Goal: Transaction & Acquisition: Obtain resource

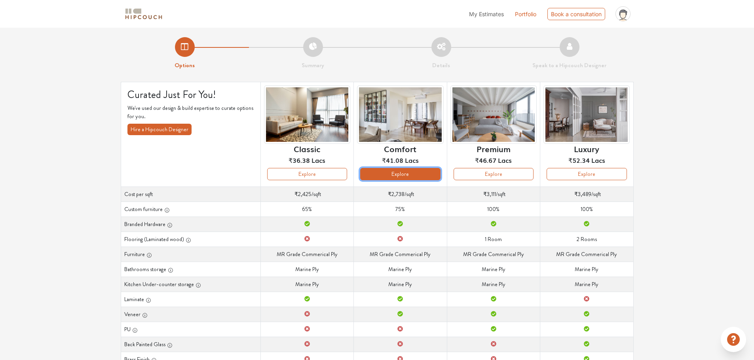
click at [383, 171] on button "Explore" at bounding box center [400, 174] width 80 height 12
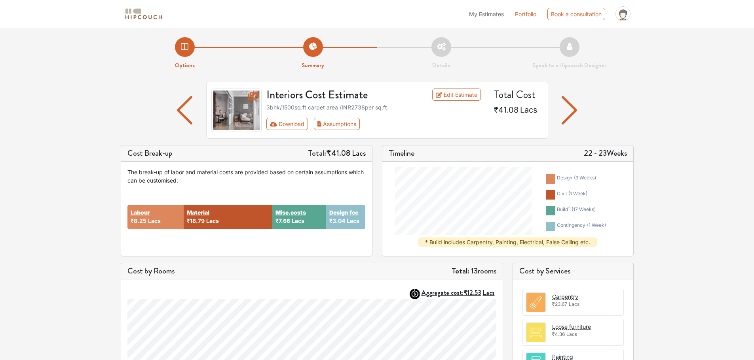
click at [182, 112] on img "button" at bounding box center [184, 110] width 15 height 28
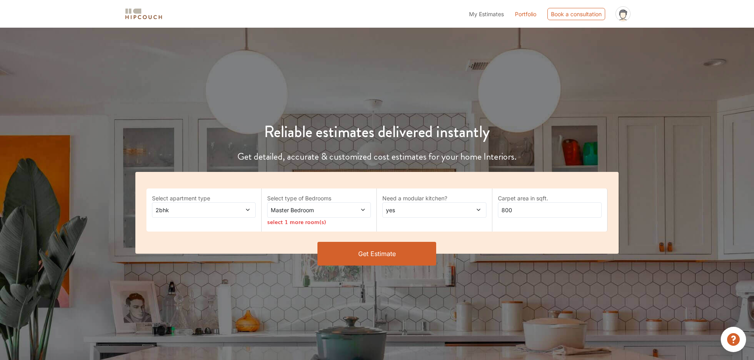
click at [245, 210] on icon at bounding box center [248, 210] width 6 height 6
click at [217, 196] on label "Select apartment type" at bounding box center [204, 198] width 104 height 8
click at [248, 210] on icon at bounding box center [248, 210] width 6 height 6
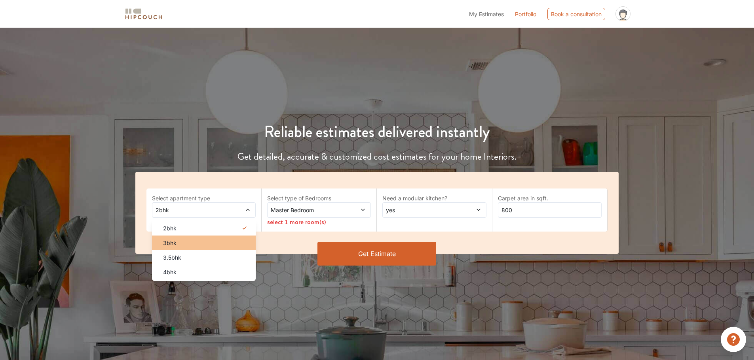
click at [225, 239] on div "3bhk" at bounding box center [206, 243] width 99 height 8
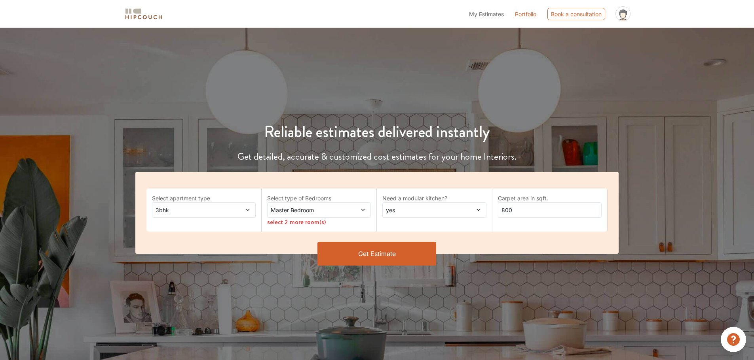
click at [323, 212] on span "Master Bedroom" at bounding box center [305, 210] width 72 height 8
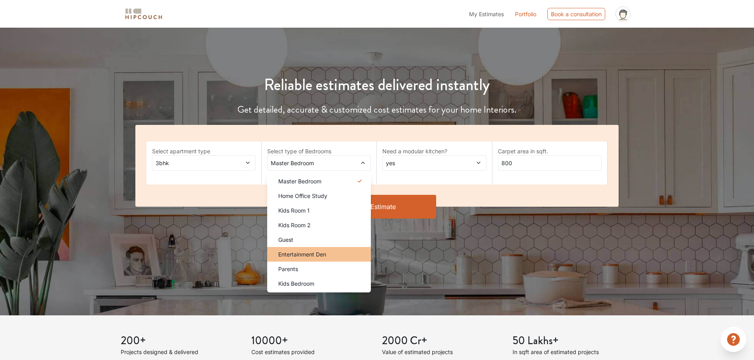
scroll to position [47, 0]
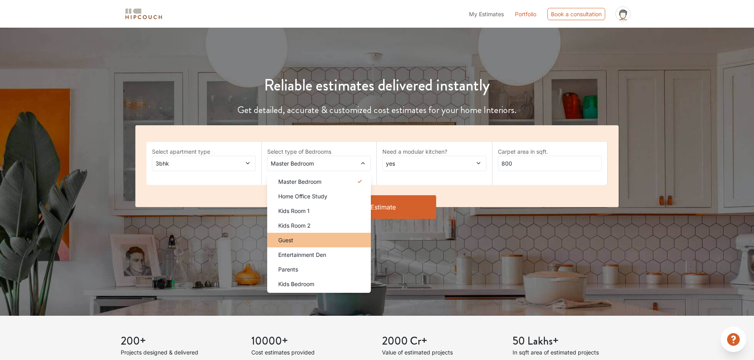
click at [332, 239] on div "Guest" at bounding box center [321, 240] width 99 height 8
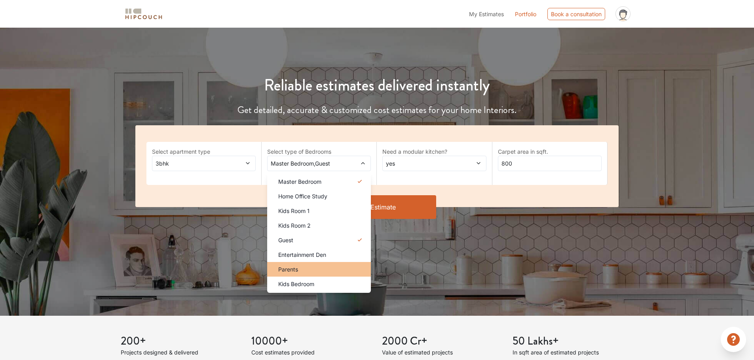
click at [332, 271] on div "Parents" at bounding box center [321, 269] width 99 height 8
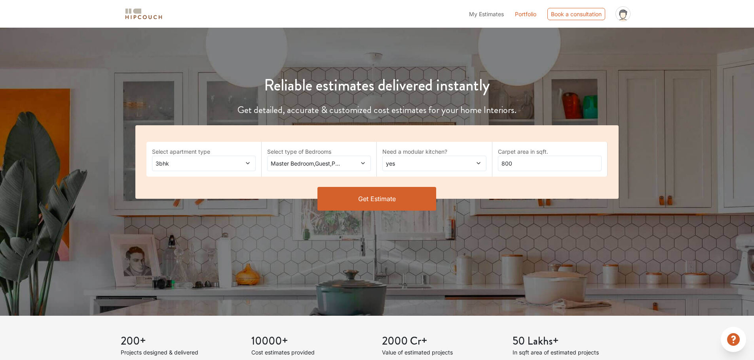
click at [464, 164] on span at bounding box center [469, 163] width 24 height 8
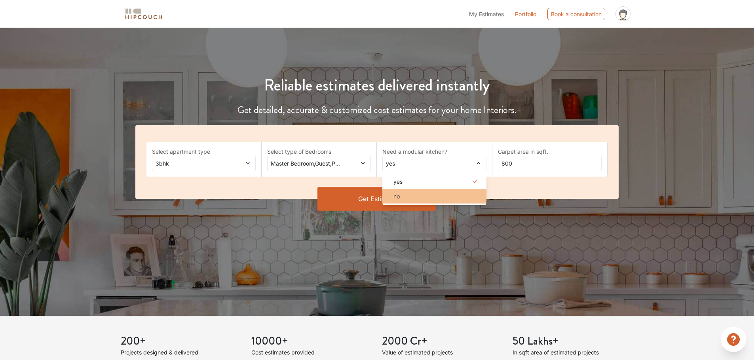
click at [430, 198] on div "no" at bounding box center [436, 196] width 99 height 8
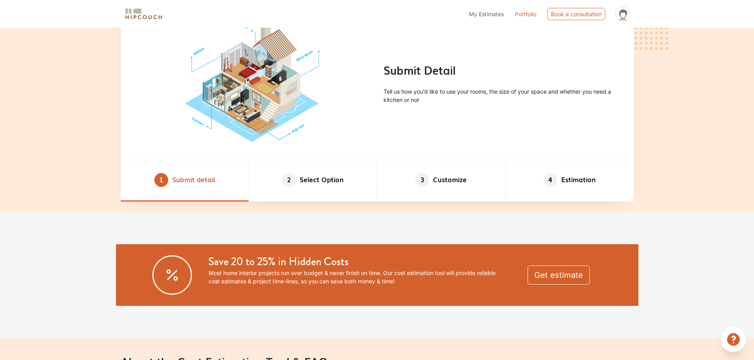
scroll to position [454, 0]
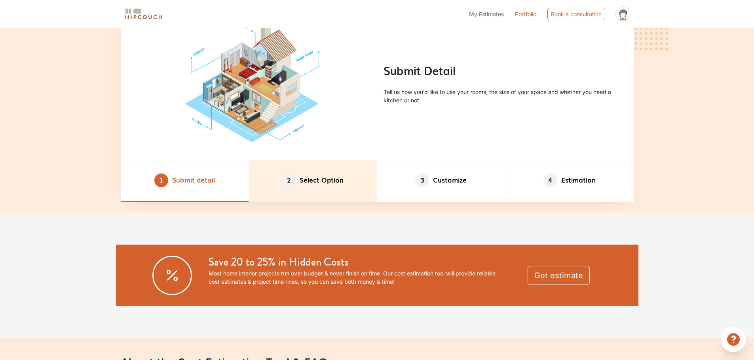
click at [324, 189] on li "2 Select Option" at bounding box center [313, 182] width 128 height 42
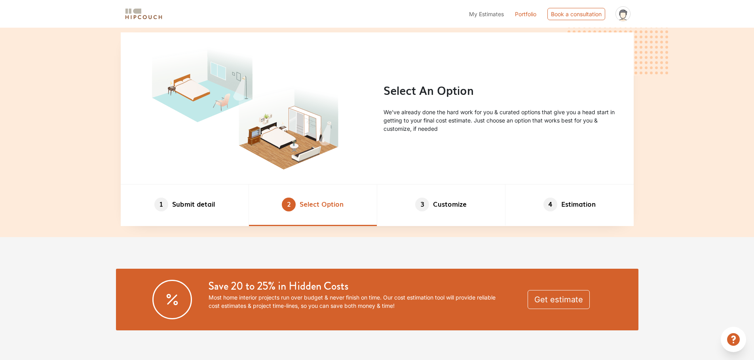
scroll to position [430, 0]
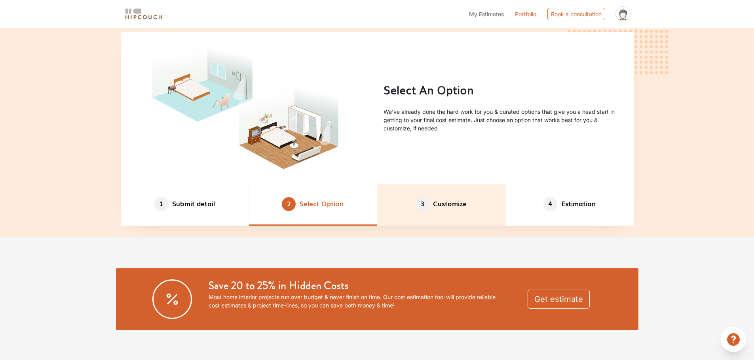
click at [415, 198] on li "3 Customize" at bounding box center [441, 205] width 128 height 42
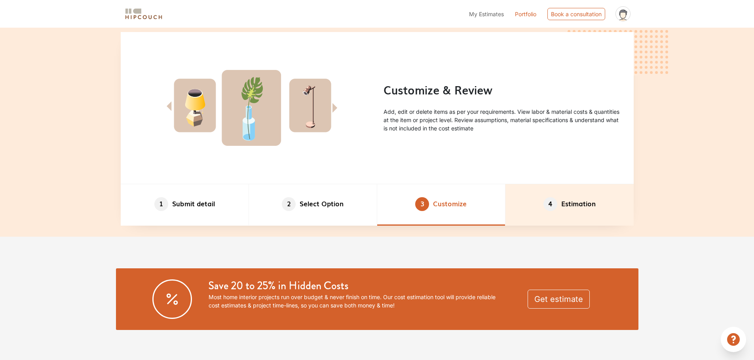
click at [576, 188] on li "4 Estimation" at bounding box center [569, 205] width 128 height 42
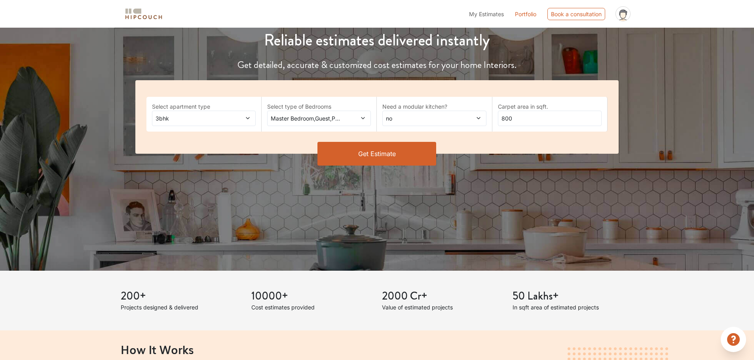
scroll to position [96, 0]
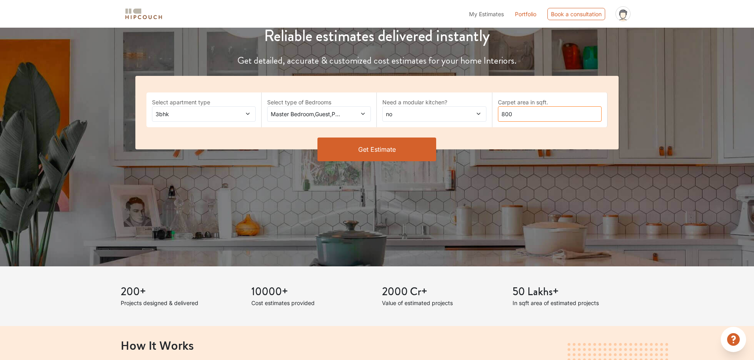
click at [518, 112] on input "800" at bounding box center [550, 113] width 104 height 15
type input "8"
type input "1600"
click at [371, 144] on button "Get Estimate" at bounding box center [376, 150] width 119 height 24
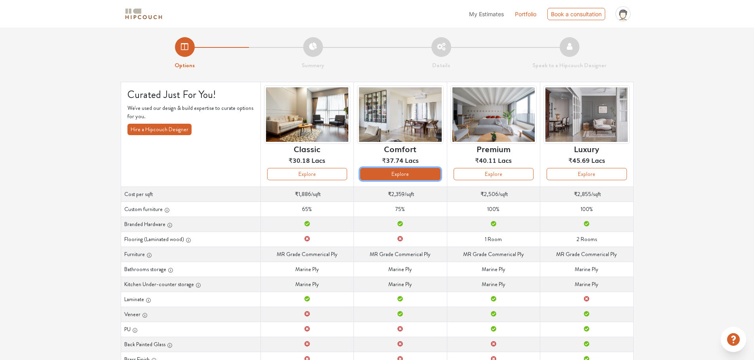
click at [411, 168] on button "Explore" at bounding box center [400, 174] width 80 height 12
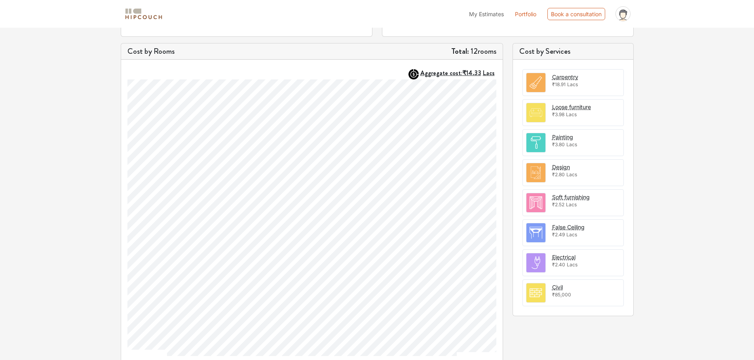
scroll to position [226, 0]
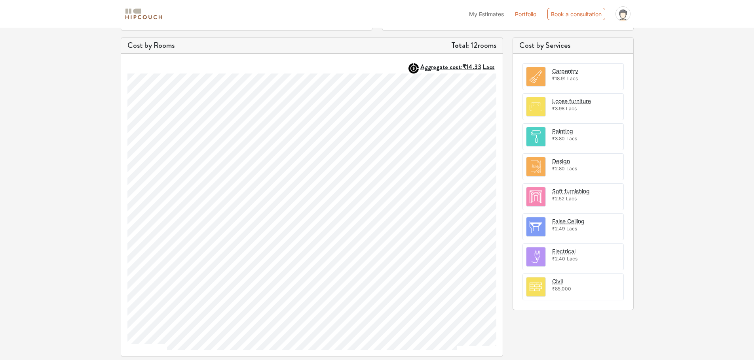
click at [530, 74] on img at bounding box center [535, 76] width 19 height 19
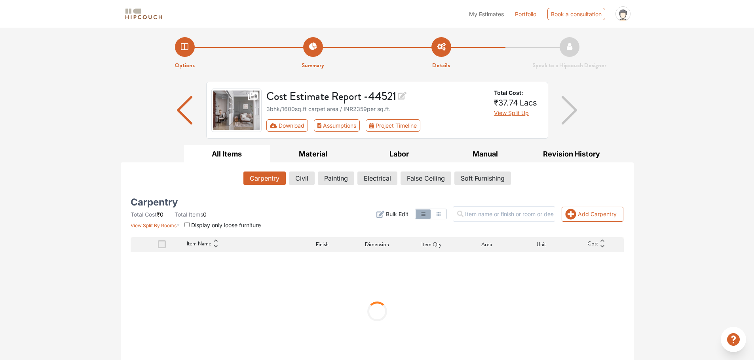
scroll to position [17, 0]
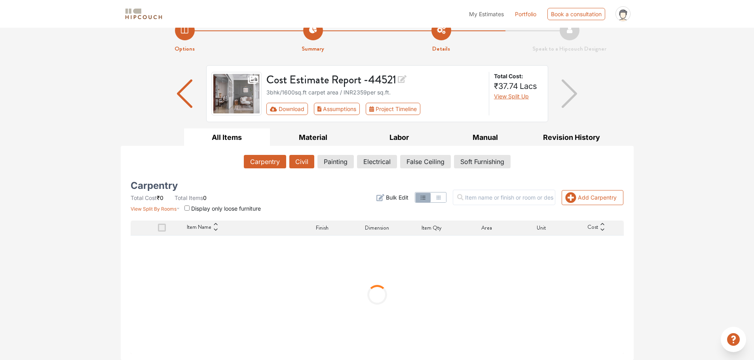
click at [290, 158] on button "Civil" at bounding box center [301, 161] width 25 height 13
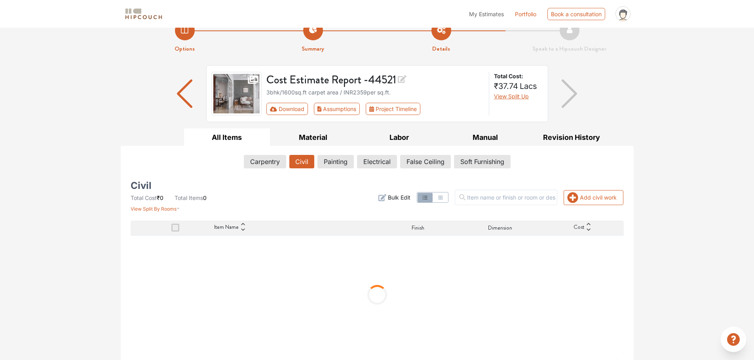
click at [290, 158] on button "Civil" at bounding box center [301, 161] width 25 height 13
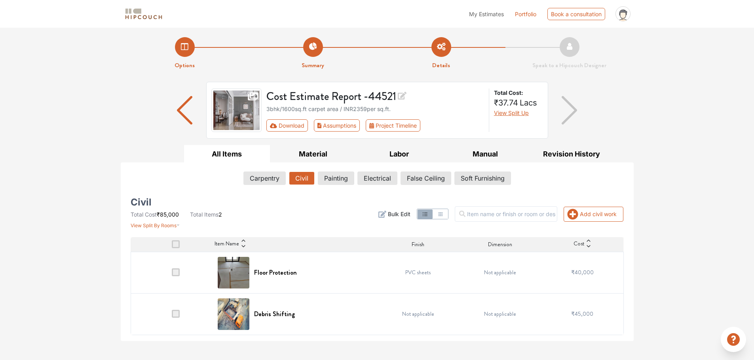
scroll to position [0, 0]
click at [176, 284] on td at bounding box center [172, 273] width 82 height 42
click at [173, 275] on span at bounding box center [176, 273] width 8 height 8
click at [172, 275] on input "checkbox" at bounding box center [172, 275] width 0 height 0
click at [173, 275] on span at bounding box center [176, 273] width 8 height 8
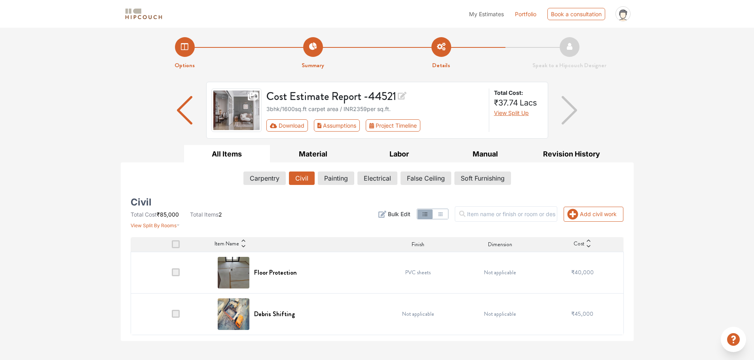
click at [172, 275] on input "checkbox" at bounding box center [172, 275] width 0 height 0
click at [173, 275] on span at bounding box center [176, 273] width 8 height 8
click at [172, 275] on input "checkbox" at bounding box center [172, 275] width 0 height 0
click at [173, 275] on span at bounding box center [176, 273] width 8 height 8
click at [172, 275] on input "checkbox" at bounding box center [172, 275] width 0 height 0
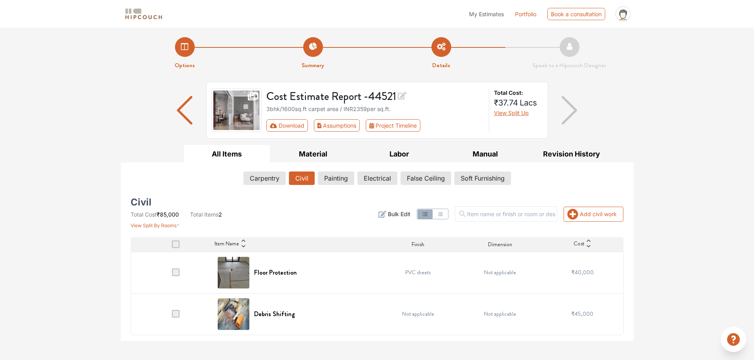
click at [139, 281] on td at bounding box center [172, 273] width 82 height 42
click at [180, 307] on td at bounding box center [172, 315] width 82 height 42
click at [174, 260] on td at bounding box center [172, 273] width 82 height 42
click at [573, 211] on icon "button" at bounding box center [572, 214] width 11 height 11
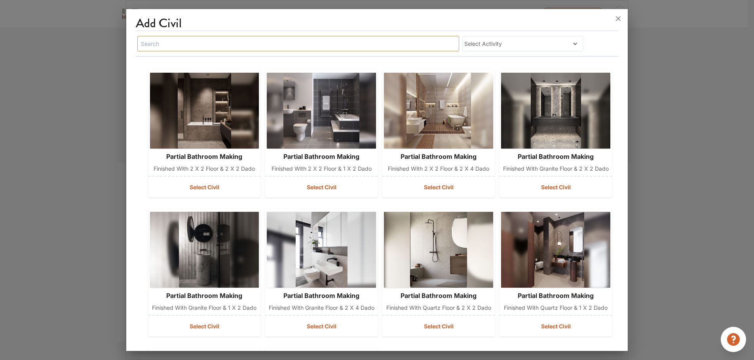
drag, startPoint x: 191, startPoint y: 46, endPoint x: 237, endPoint y: 172, distance: 134.3
click at [228, 140] on div "Add Civil Select Activity partial bathroom making Finished with 2 x 2 floor & 2…" at bounding box center [377, 264] width 483 height 498
drag, startPoint x: 227, startPoint y: 193, endPoint x: 127, endPoint y: 234, distance: 108.2
click at [127, 234] on div "Add Civil Select Activity partial bathroom making Finished with 2 x 2 floor & 2…" at bounding box center [377, 181] width 502 height 339
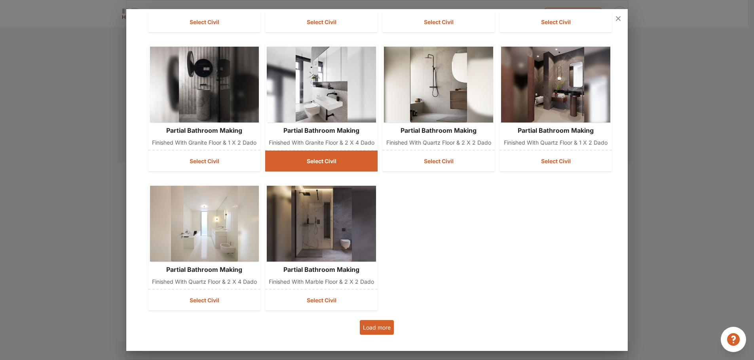
scroll to position [190, 0]
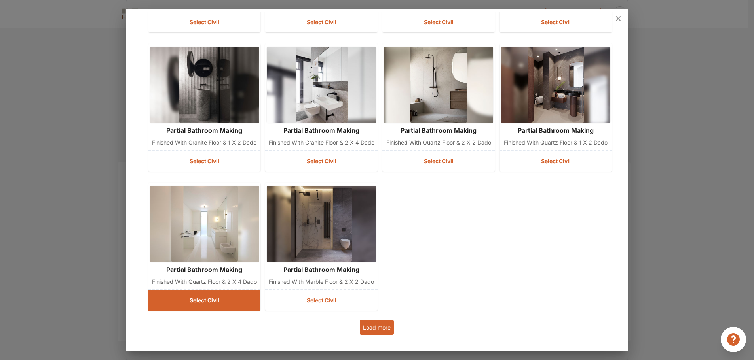
click at [219, 306] on button "Select Civil" at bounding box center [204, 300] width 112 height 21
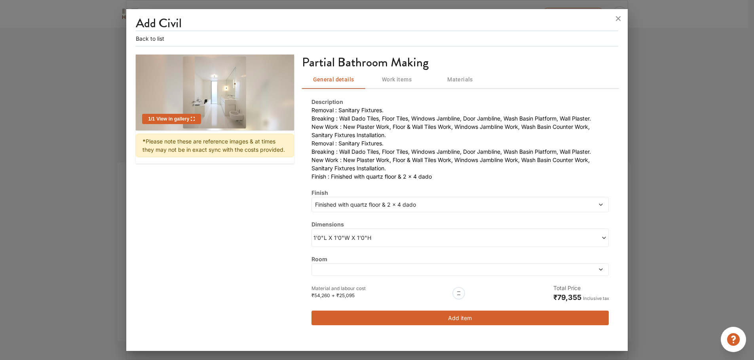
click at [387, 246] on div "1'0"L X 1'0"W X 1'0"H" at bounding box center [459, 238] width 297 height 19
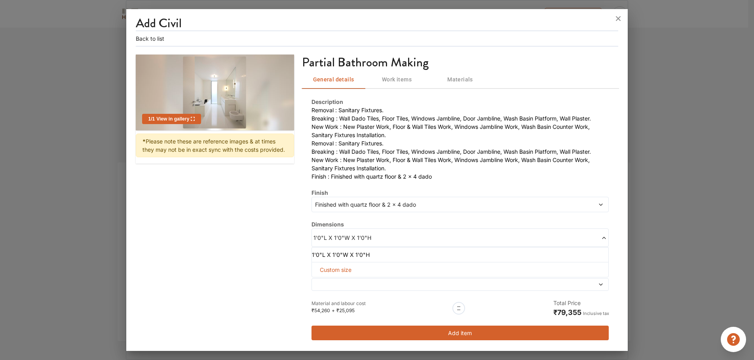
scroll to position [2, 0]
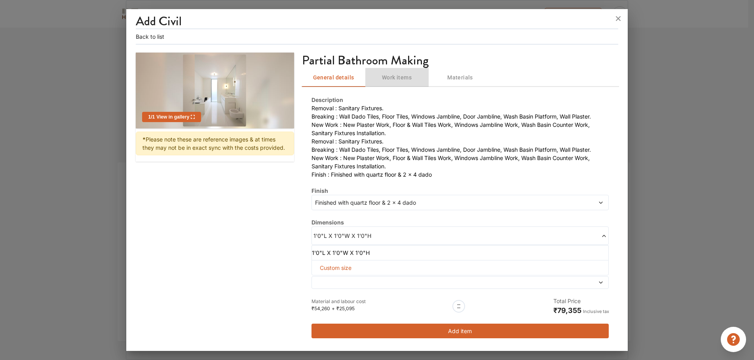
click at [393, 81] on span "Work items" at bounding box center [397, 78] width 54 height 10
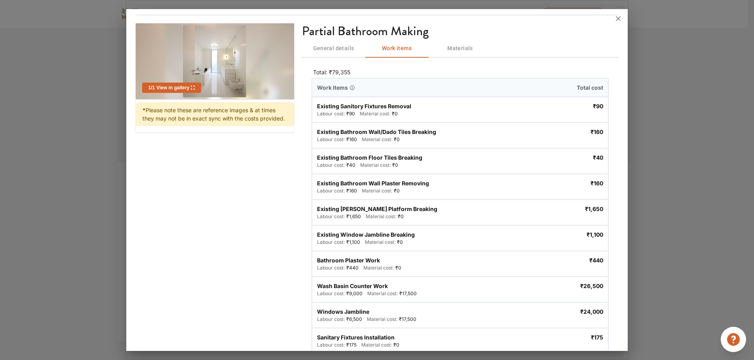
scroll to position [31, 0]
click at [352, 106] on div "Existing Sanitory Fixtures Removal" at bounding box center [386, 106] width 138 height 8
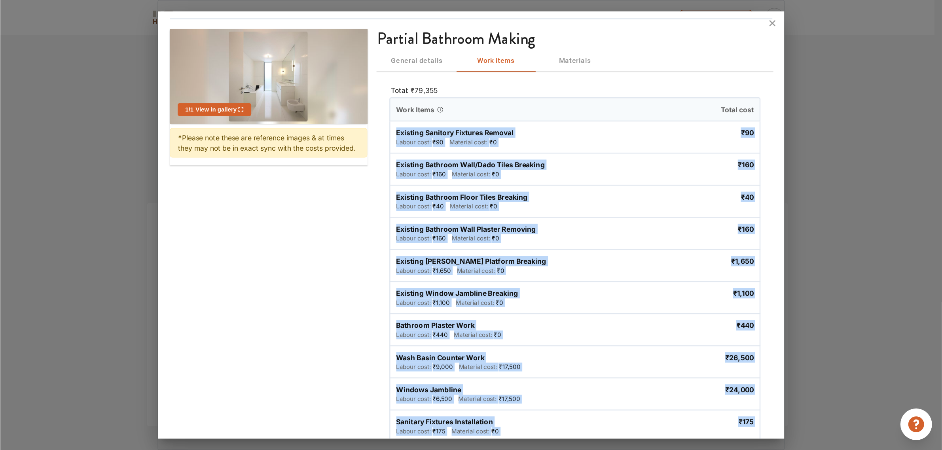
scroll to position [176, 0]
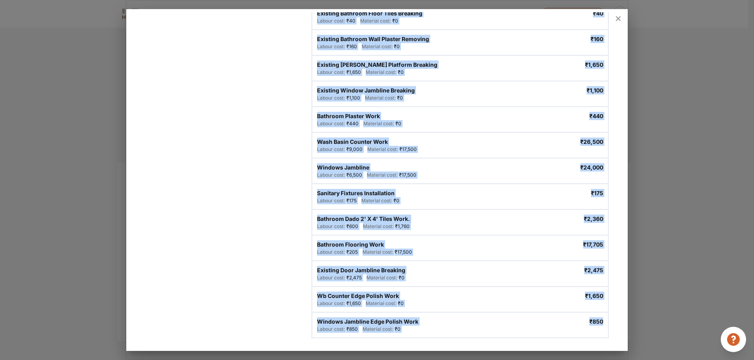
drag, startPoint x: 316, startPoint y: 105, endPoint x: 602, endPoint y: 331, distance: 364.5
click at [602, 331] on div "Total: ₹79,355 Work Items Total cost Existing Sanitory Fixtures Removal Labour …" at bounding box center [460, 131] width 316 height 436
copy div "Existing Sanitory Fixtures Removal Labour cost: ₹90 Material cost: ₹0 ₹90 Exist…"
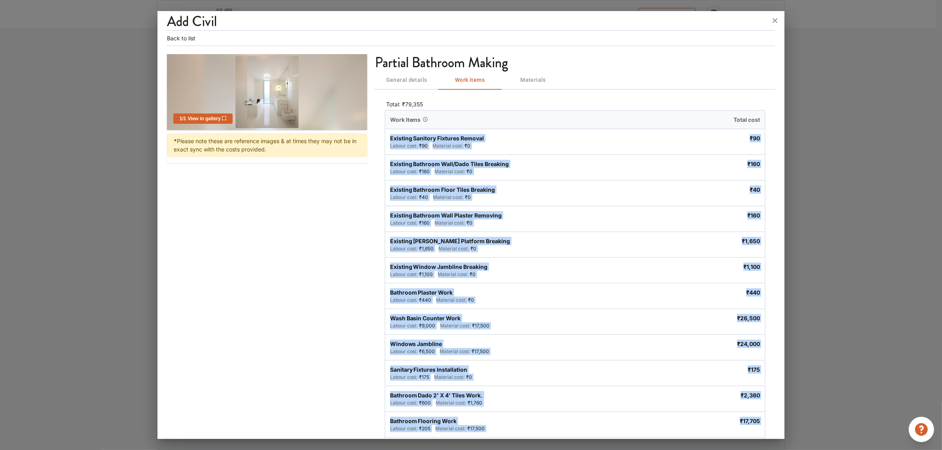
scroll to position [0, 0]
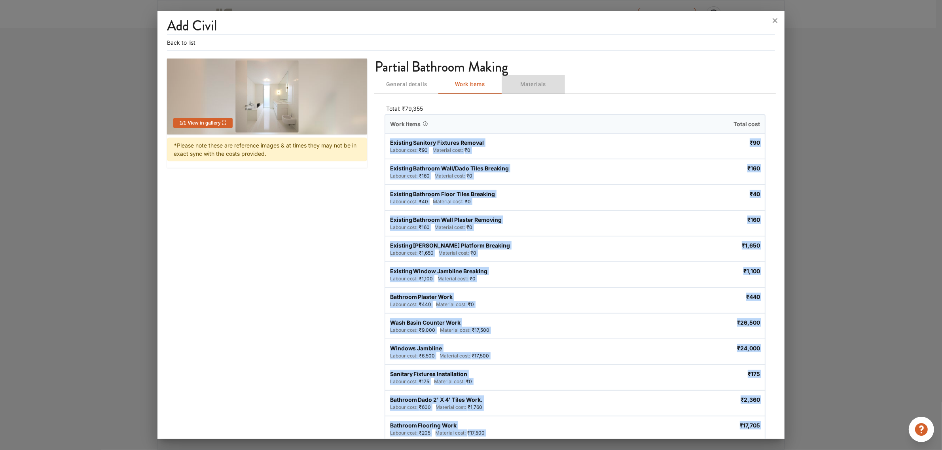
click at [517, 80] on span "Materials" at bounding box center [533, 85] width 54 height 10
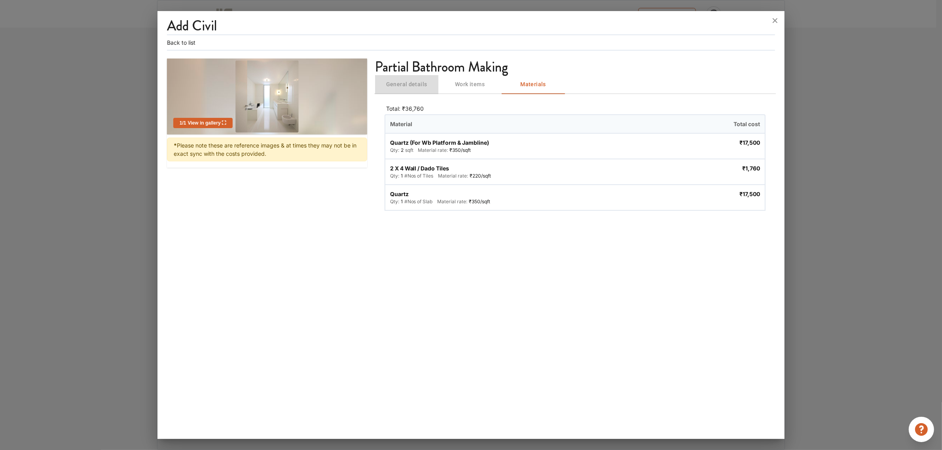
click at [410, 84] on span "General details" at bounding box center [407, 85] width 54 height 10
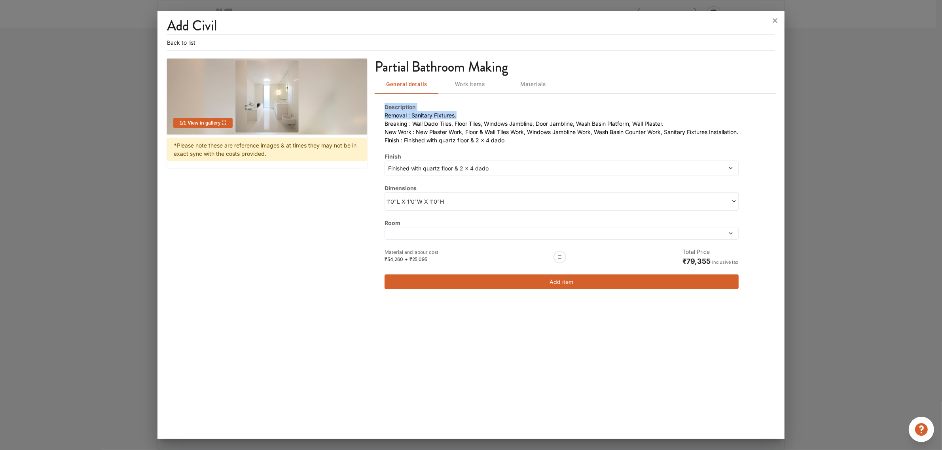
drag, startPoint x: 462, startPoint y: 114, endPoint x: 381, endPoint y: 110, distance: 81.2
click at [381, 110] on div "Description Removal : Sanitary Fixtures. Breaking : Wall Dado Tiles, Floor Tile…" at bounding box center [575, 195] width 400 height 205
click at [181, 40] on button "Back to list" at bounding box center [181, 42] width 28 height 8
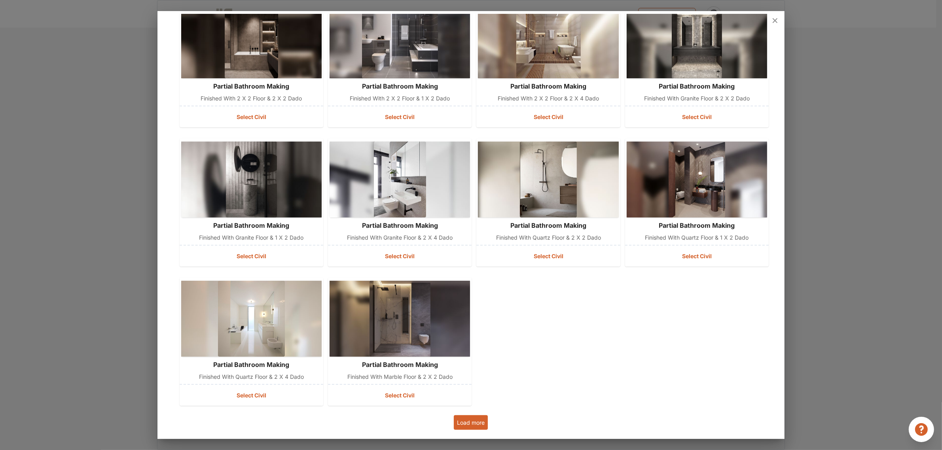
scroll to position [80, 0]
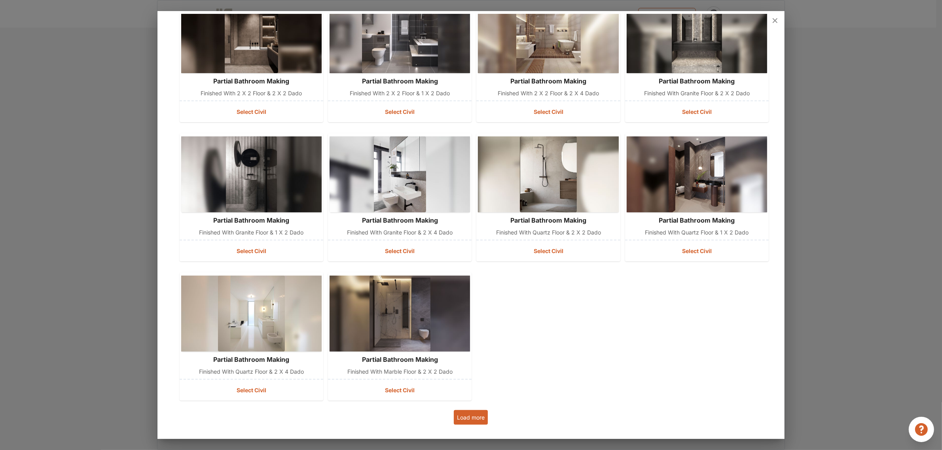
click at [463, 360] on button "Load more" at bounding box center [471, 417] width 34 height 15
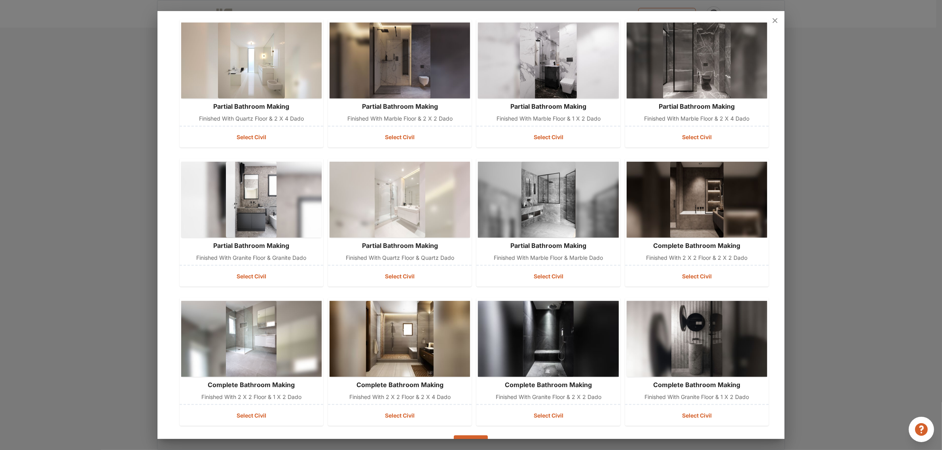
scroll to position [357, 0]
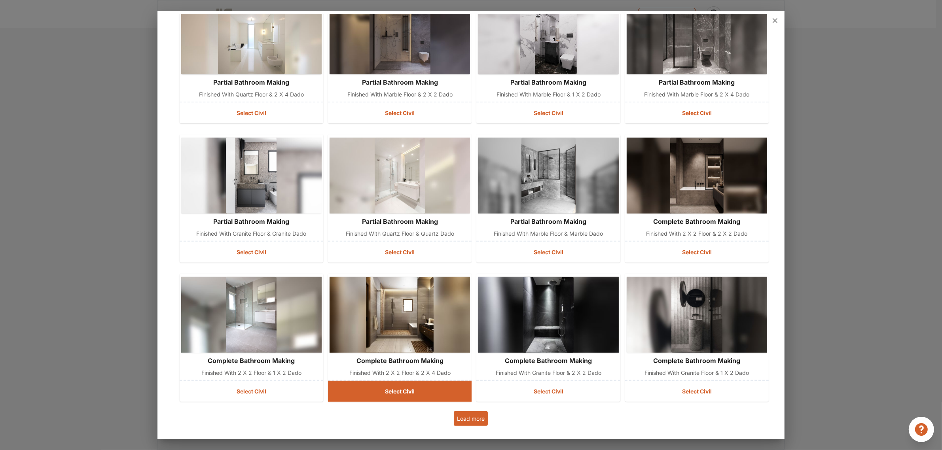
click at [391, 360] on button "Select Civil" at bounding box center [400, 391] width 144 height 21
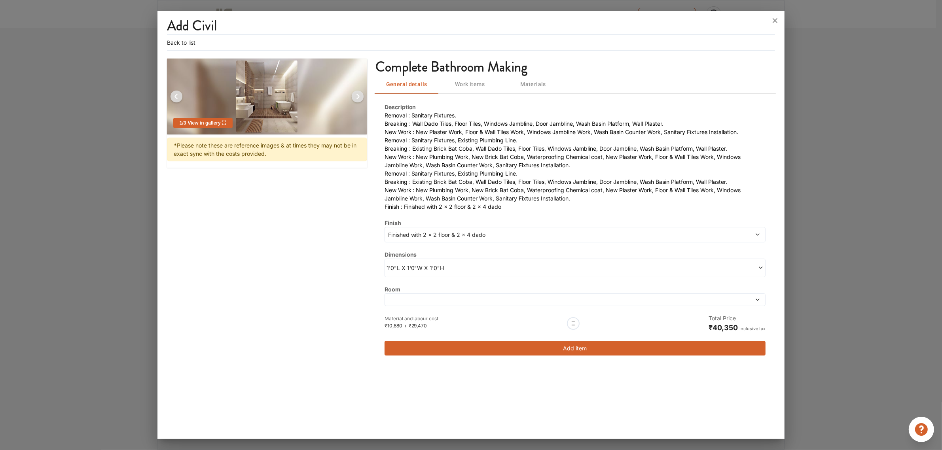
click at [171, 42] on button "Back to list" at bounding box center [181, 42] width 28 height 8
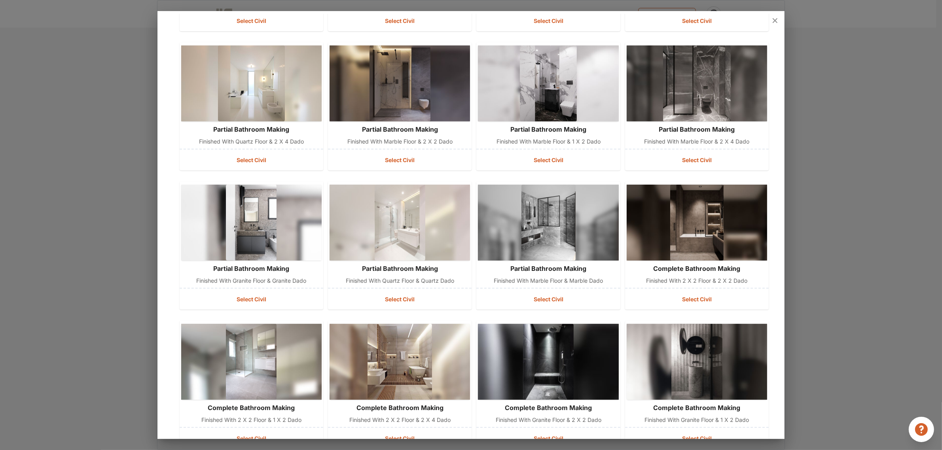
scroll to position [357, 0]
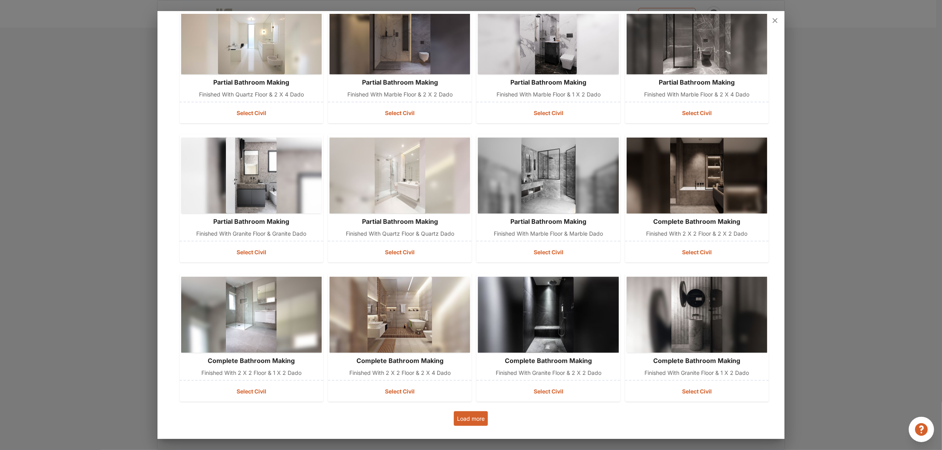
click at [461, 360] on button "Load more" at bounding box center [471, 418] width 34 height 15
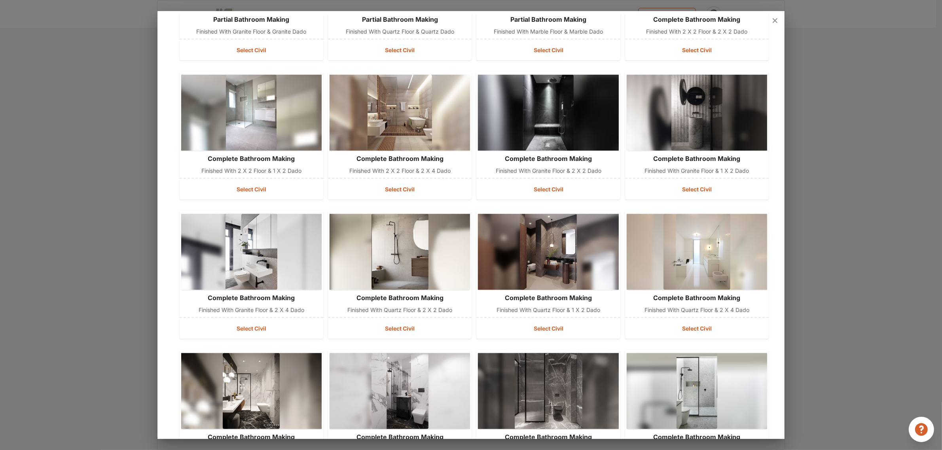
scroll to position [556, 0]
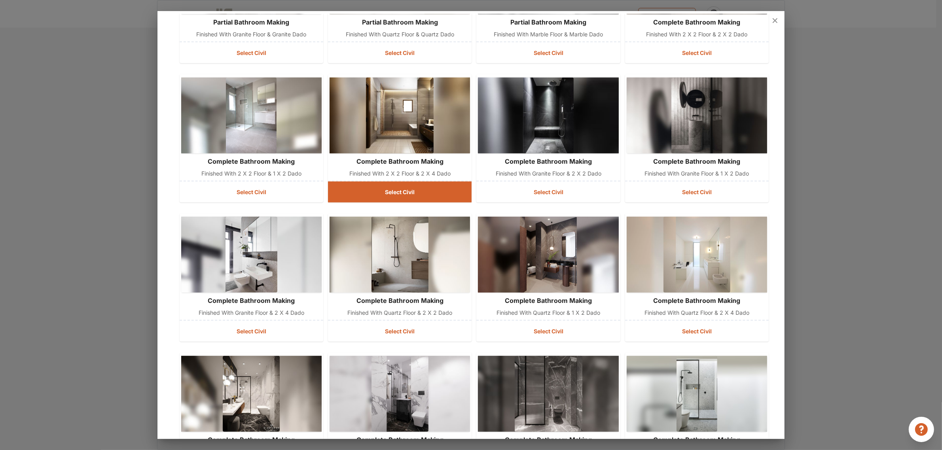
click at [386, 185] on button "Select Civil" at bounding box center [400, 192] width 144 height 21
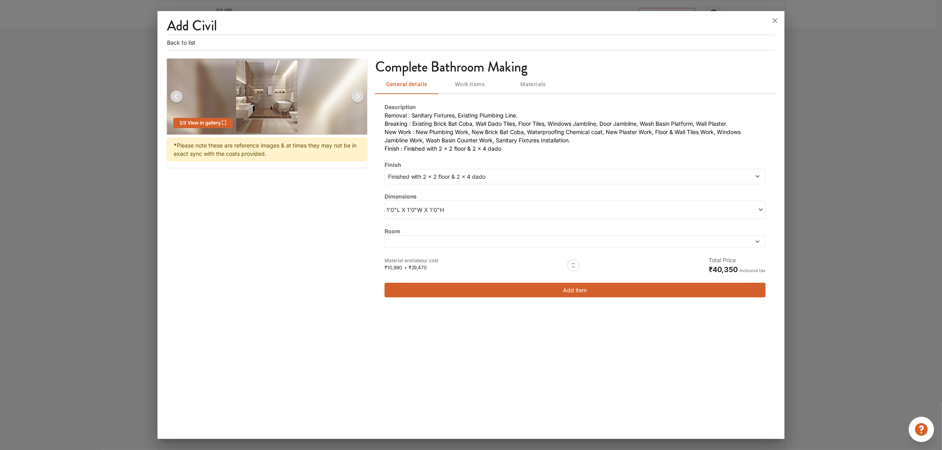
scroll to position [0, 0]
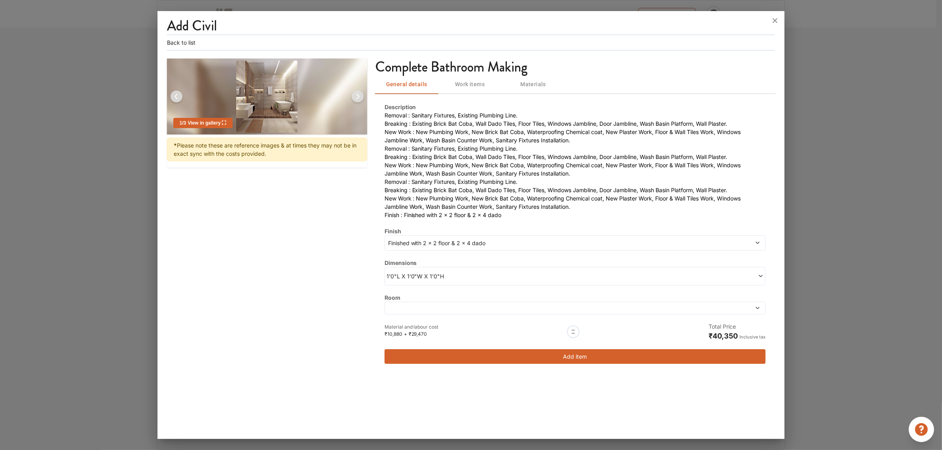
click at [396, 243] on span "Finished with 2 x 2 floor & 2 x 4 dado" at bounding box center [527, 243] width 280 height 8
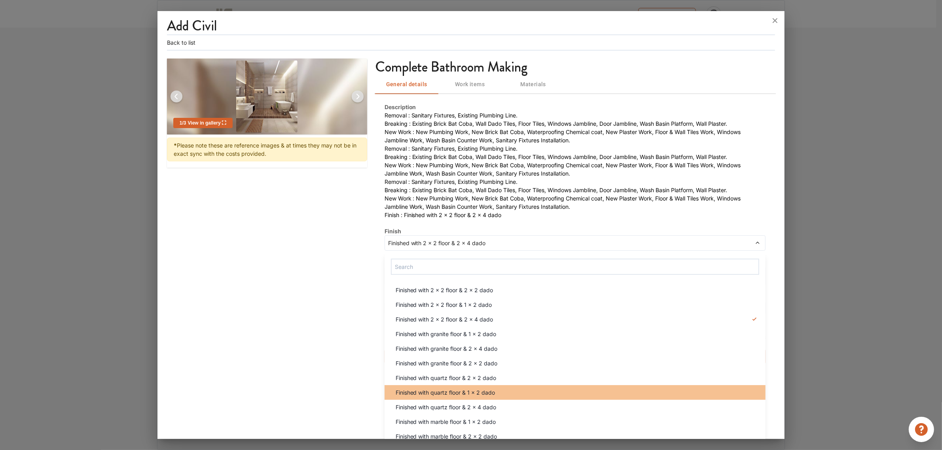
scroll to position [55, 0]
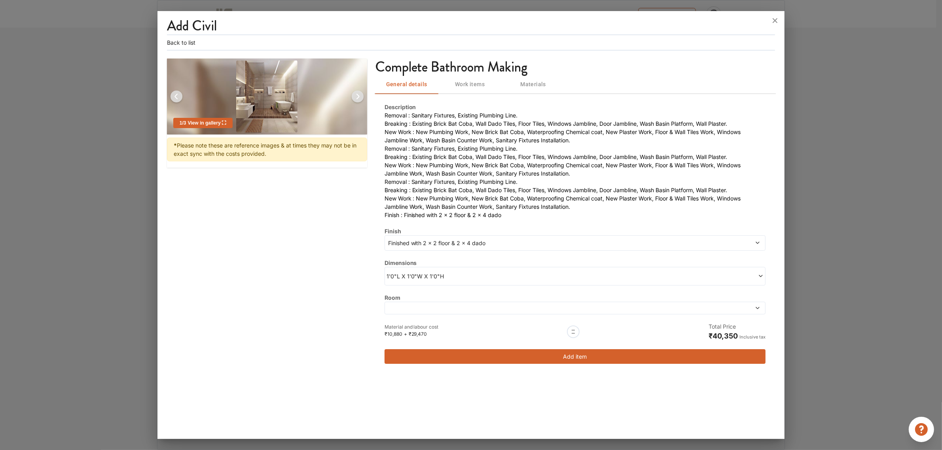
click at [357, 335] on div "1 / 3 View in gallery * Please note these are reference images & at times they …" at bounding box center [471, 216] width 608 height 315
click at [396, 278] on span "1'0"L X 1'0"W X 1'0"H" at bounding box center [481, 276] width 189 height 8
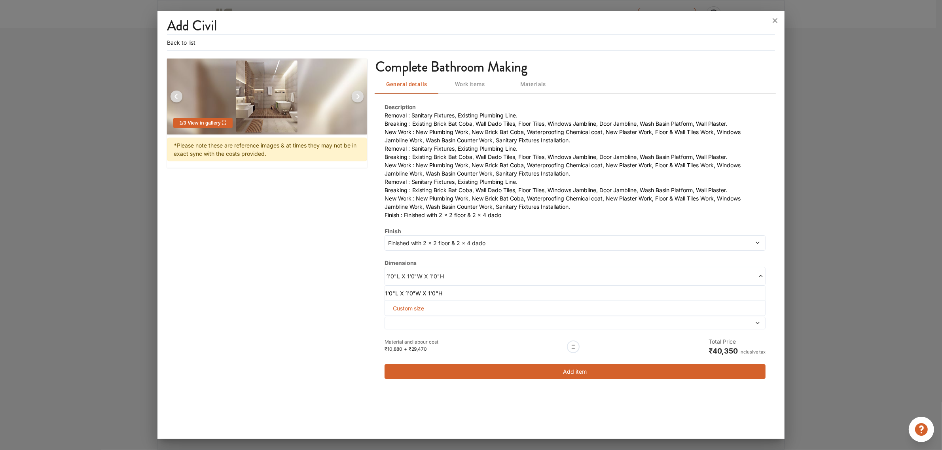
click at [408, 307] on span "Custom size" at bounding box center [409, 308] width 38 height 15
click at [407, 322] on input "text" at bounding box center [413, 321] width 45 height 14
click at [396, 272] on span "1'0"L X 1'0"W X 1'0"H" at bounding box center [481, 276] width 189 height 8
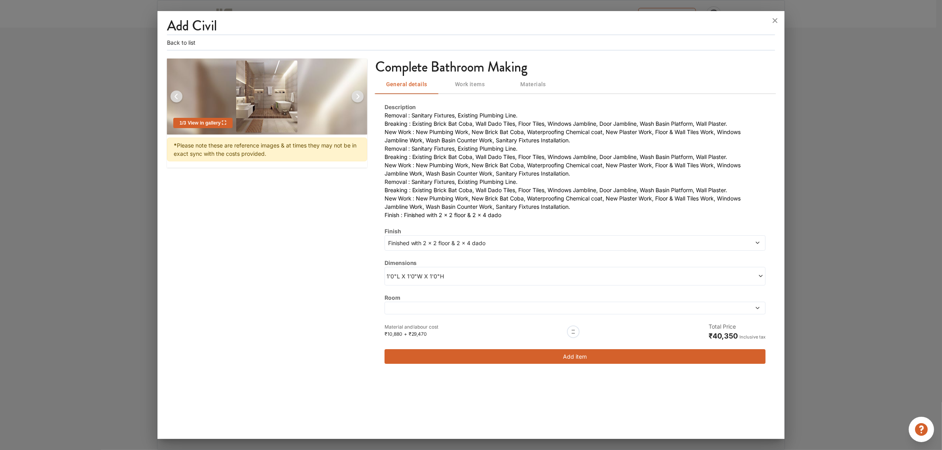
click at [397, 273] on span "1'0"L X 1'0"W X 1'0"H" at bounding box center [481, 276] width 189 height 8
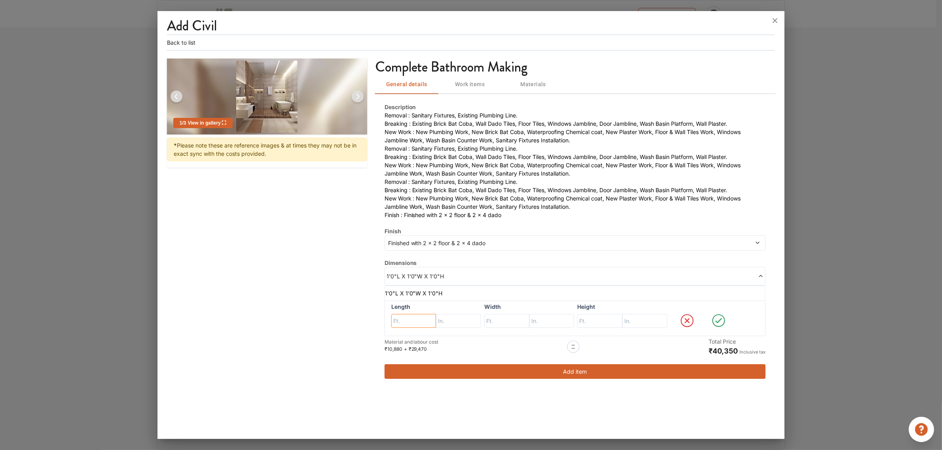
click at [398, 321] on input "text" at bounding box center [413, 321] width 45 height 14
type input "8"
click at [457, 322] on input "text" at bounding box center [458, 321] width 45 height 14
type input "0"
click at [503, 322] on input "text" at bounding box center [506, 321] width 45 height 14
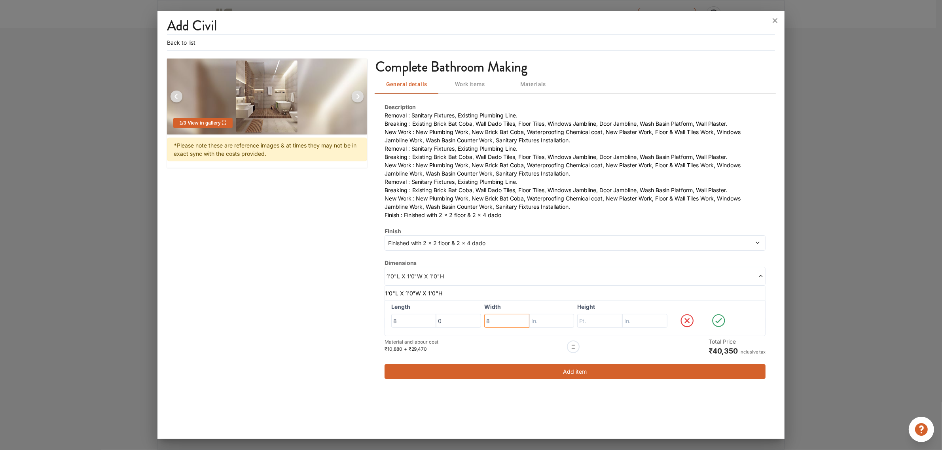
type input "8"
click at [538, 325] on input "text" at bounding box center [551, 321] width 45 height 14
type input "0"
click at [616, 323] on input "text" at bounding box center [599, 321] width 45 height 14
type input "10"
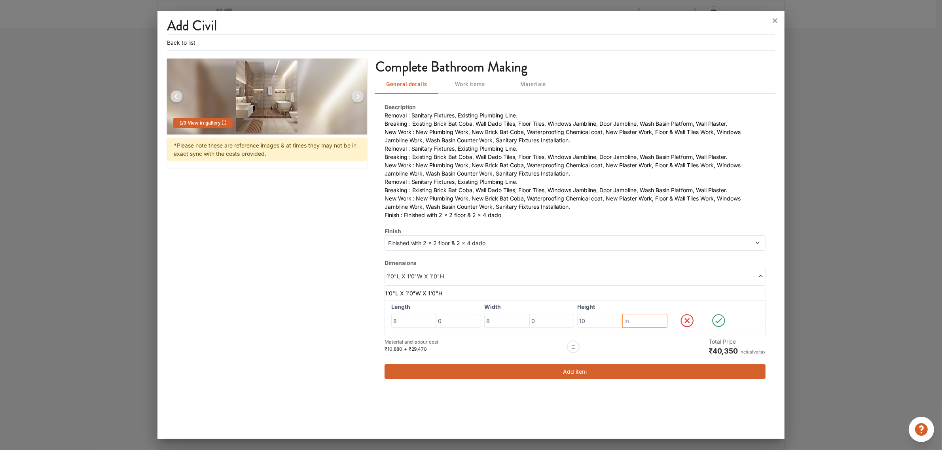
click at [627, 325] on input "text" at bounding box center [644, 321] width 45 height 14
drag, startPoint x: 591, startPoint y: 317, endPoint x: 566, endPoint y: 316, distance: 25.7
click at [566, 316] on div "Length 8 0 Width 8 0 Height 10" at bounding box center [575, 319] width 381 height 36
click at [639, 318] on input "text" at bounding box center [644, 321] width 45 height 14
drag, startPoint x: 641, startPoint y: 320, endPoint x: 616, endPoint y: 319, distance: 25.7
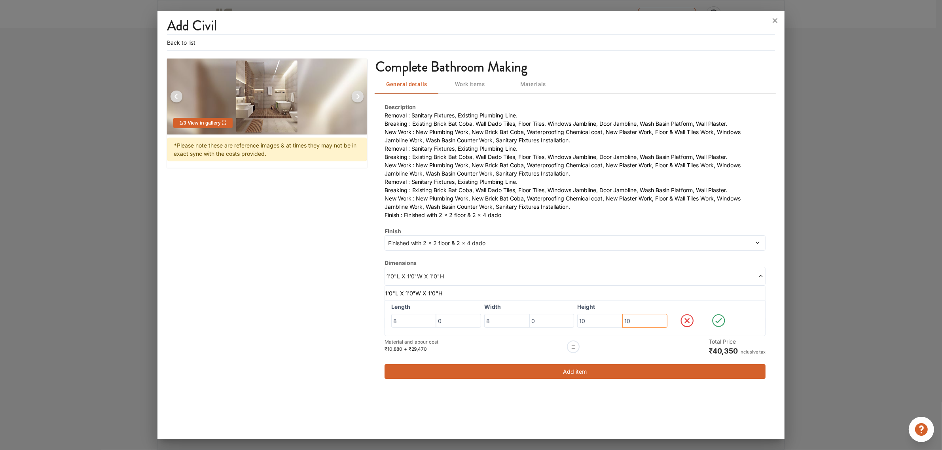
click at [616, 319] on div "10 10" at bounding box center [622, 321] width 90 height 14
type input "0"
click at [717, 321] on icon at bounding box center [719, 321] width 30 height 16
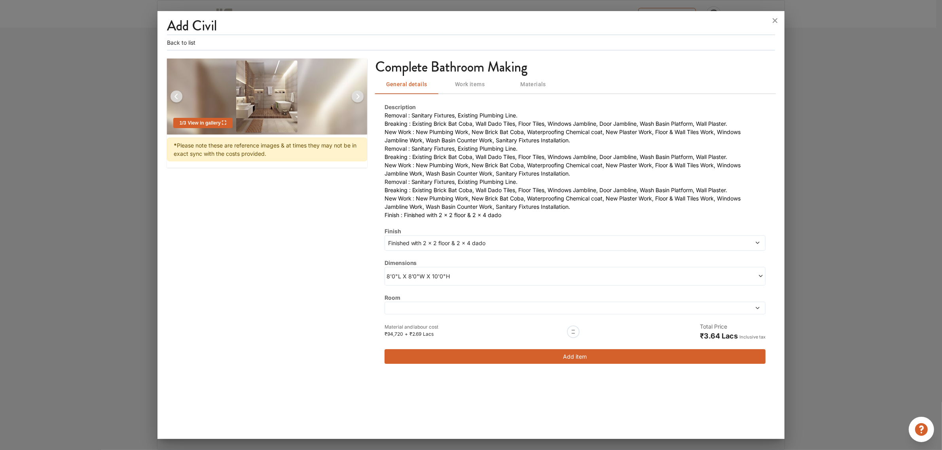
click at [422, 301] on div "Room" at bounding box center [575, 304] width 381 height 21
click at [421, 306] on span at bounding box center [527, 308] width 280 height 6
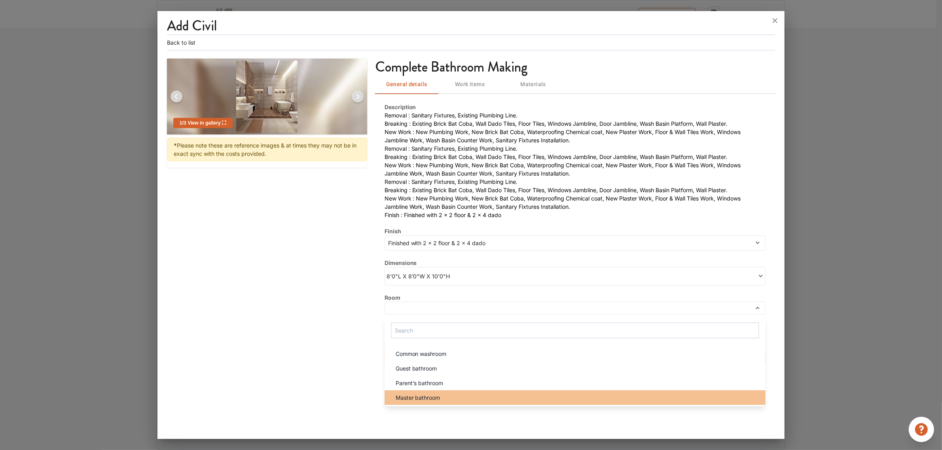
click at [421, 360] on span "Master bathroom" at bounding box center [418, 398] width 45 height 8
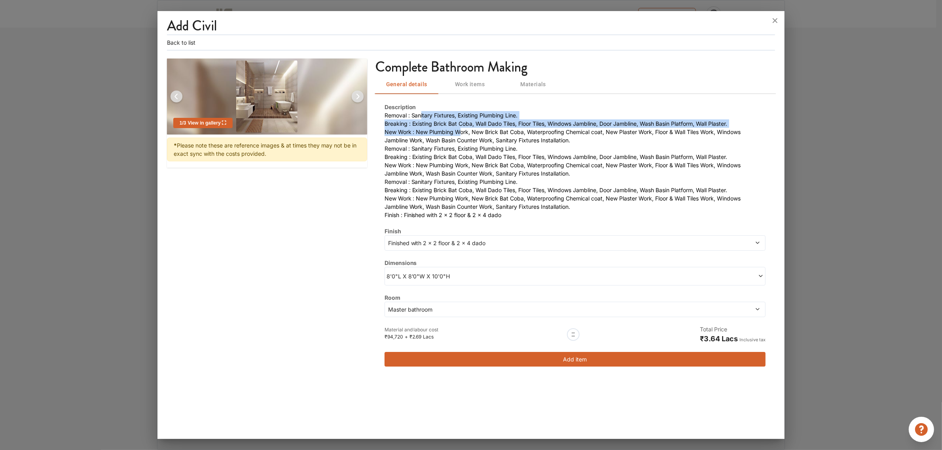
drag, startPoint x: 459, startPoint y: 127, endPoint x: 420, endPoint y: 114, distance: 41.5
click at [420, 114] on ul "Removal : Sanitary Fixtures, Existing Plumbing Line. Breaking : Existing Brick …" at bounding box center [575, 165] width 381 height 108
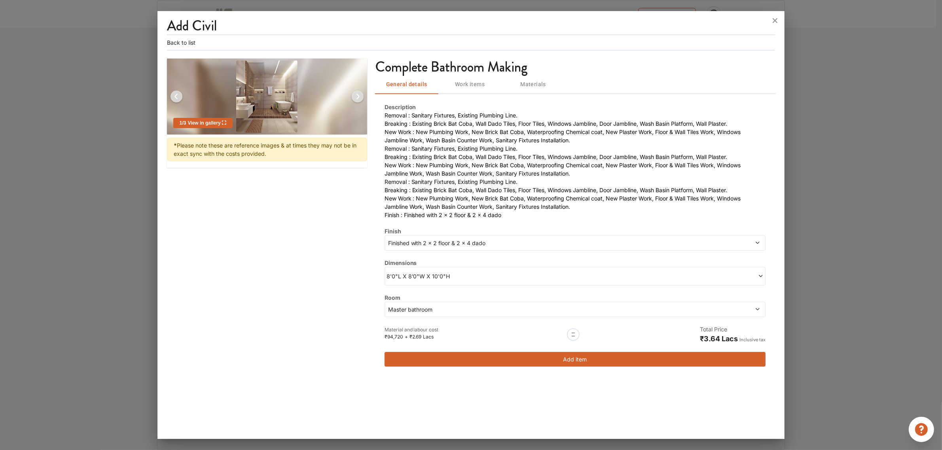
click at [386, 116] on li "Removal : Sanitary Fixtures, Existing Plumbing Line." at bounding box center [575, 115] width 381 height 8
drag, startPoint x: 427, startPoint y: 116, endPoint x: 531, endPoint y: 114, distance: 104.1
click at [531, 114] on li "Removal : Sanitary Fixtures, Existing Plumbing Line." at bounding box center [575, 115] width 381 height 8
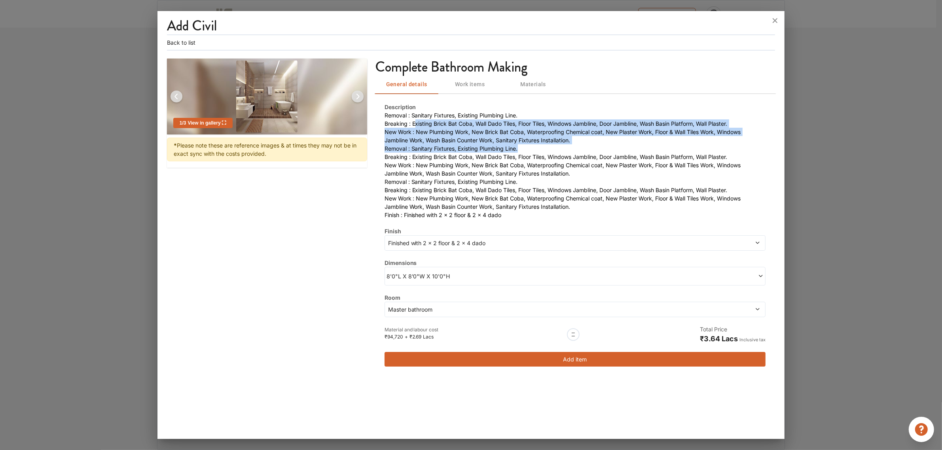
drag, startPoint x: 415, startPoint y: 119, endPoint x: 542, endPoint y: 152, distance: 132.0
click at [547, 152] on ul "Removal : Sanitary Fixtures, Existing Plumbing Line. Breaking : Existing Brick …" at bounding box center [575, 165] width 381 height 108
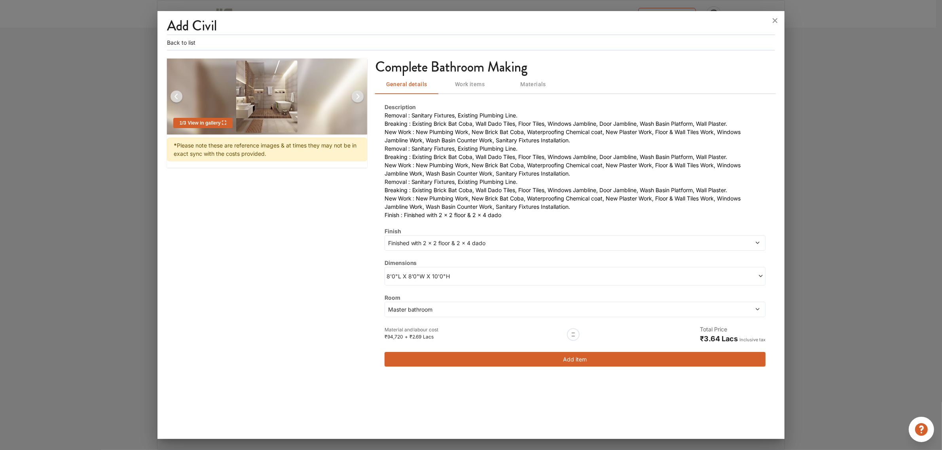
click at [478, 210] on li "New Work : New Plumbing Work, New Brick Bat Coba, Waterproofing Chemical coat, …" at bounding box center [575, 202] width 381 height 17
click at [508, 360] on button "Add item" at bounding box center [575, 359] width 381 height 15
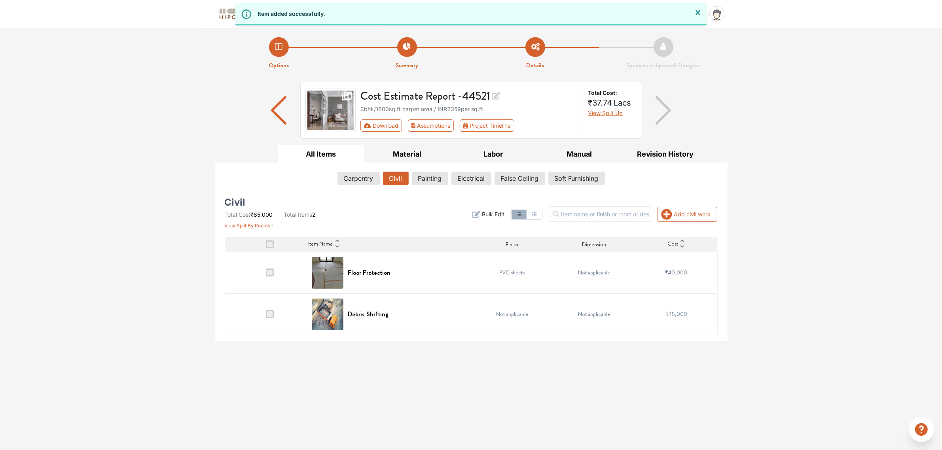
click at [265, 275] on td at bounding box center [266, 273] width 82 height 42
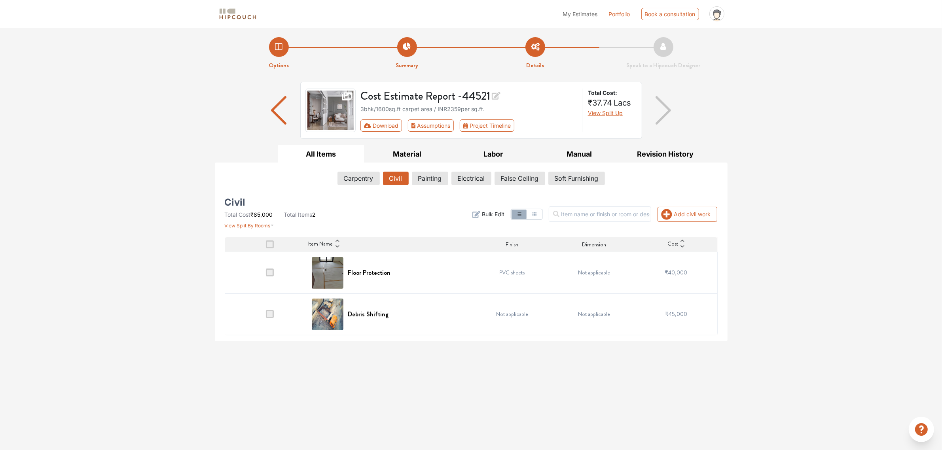
click at [273, 272] on span at bounding box center [270, 273] width 8 height 8
click at [266, 275] on input "checkbox" at bounding box center [266, 275] width 0 height 0
click at [273, 240] on th at bounding box center [266, 244] width 82 height 15
click at [271, 246] on span at bounding box center [270, 245] width 8 height 8
click at [266, 246] on input "checkbox" at bounding box center [266, 246] width 0 height 0
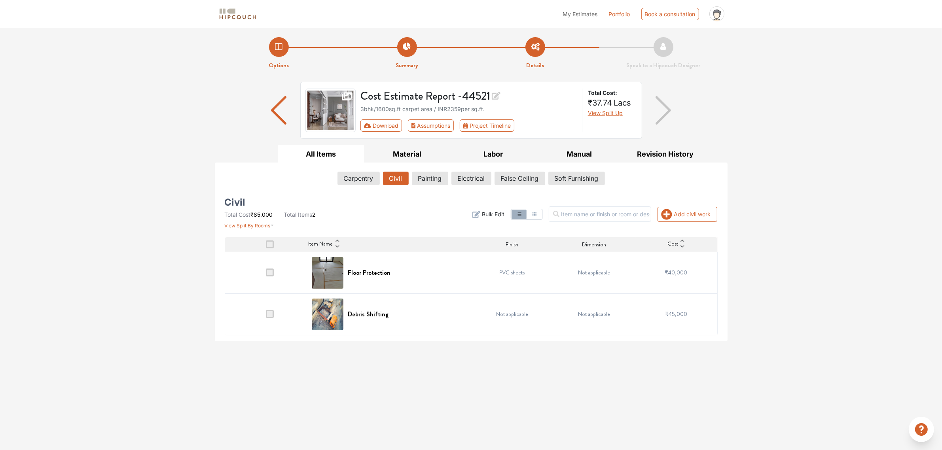
click at [263, 246] on th at bounding box center [266, 244] width 82 height 15
click at [266, 270] on span at bounding box center [270, 273] width 8 height 8
click at [266, 275] on input "checkbox" at bounding box center [266, 275] width 0 height 0
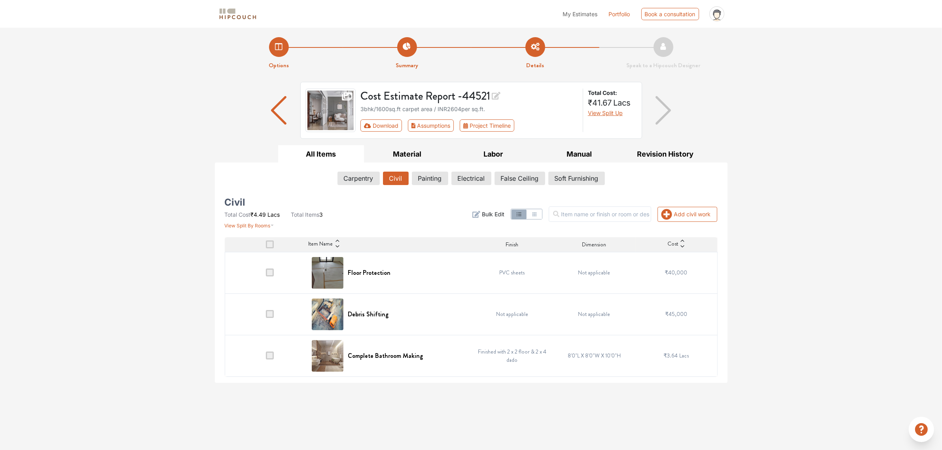
click at [275, 355] on td at bounding box center [266, 356] width 82 height 42
click at [271, 357] on span at bounding box center [270, 356] width 8 height 8
click at [266, 358] on input "checkbox" at bounding box center [266, 358] width 0 height 0
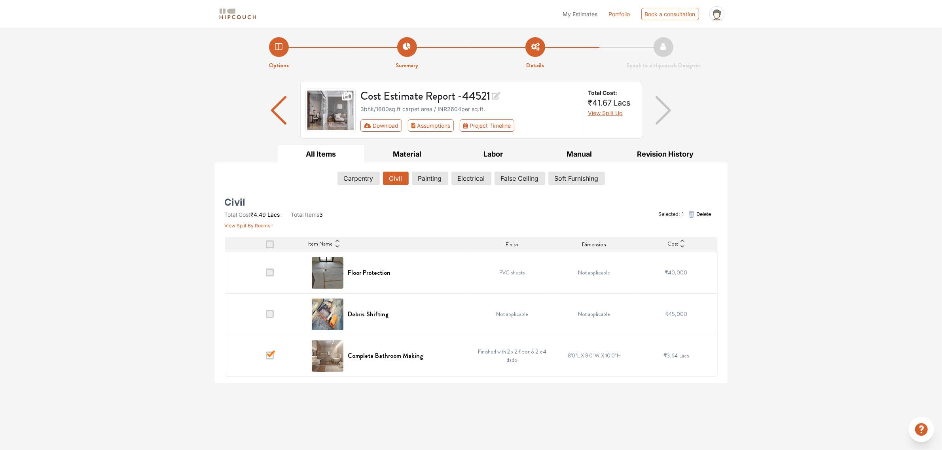
click at [271, 357] on span at bounding box center [270, 356] width 8 height 8
click at [266, 358] on input "checkbox" at bounding box center [266, 358] width 0 height 0
click at [271, 357] on span at bounding box center [270, 356] width 8 height 8
click at [266, 358] on input "checkbox" at bounding box center [266, 358] width 0 height 0
click at [266, 273] on span at bounding box center [270, 273] width 8 height 8
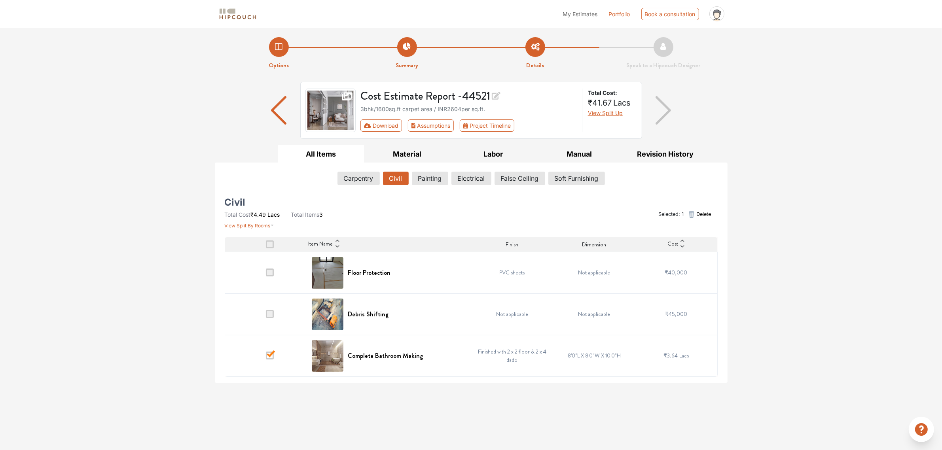
click at [266, 275] on input "checkbox" at bounding box center [266, 275] width 0 height 0
click at [271, 276] on span at bounding box center [270, 273] width 8 height 8
click at [266, 275] on input "checkbox" at bounding box center [266, 275] width 0 height 0
click at [461, 181] on button "Electrical" at bounding box center [471, 178] width 39 height 13
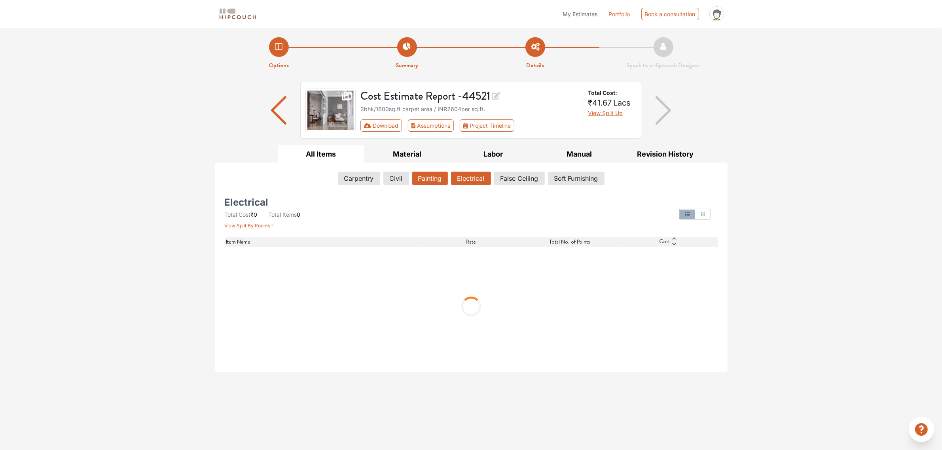
click at [426, 185] on button "Painting" at bounding box center [430, 178] width 36 height 13
click at [401, 184] on button "Civil" at bounding box center [395, 178] width 25 height 13
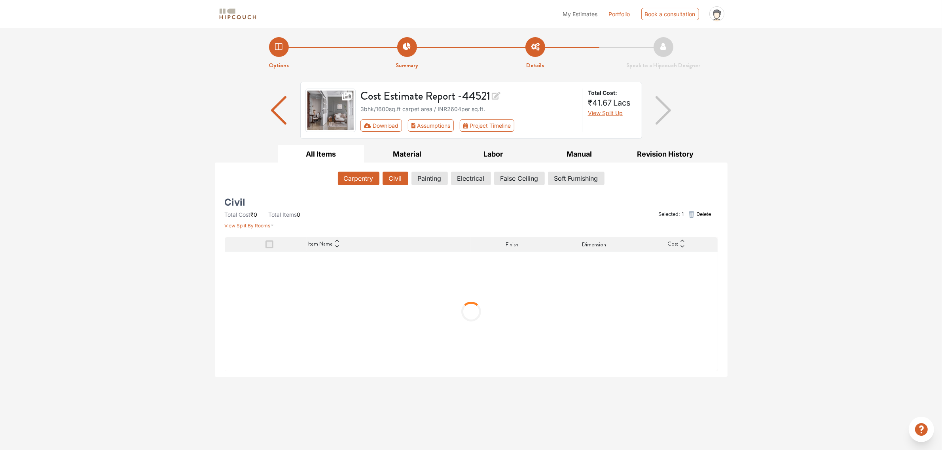
click at [358, 180] on button "Carpentry" at bounding box center [359, 178] width 42 height 13
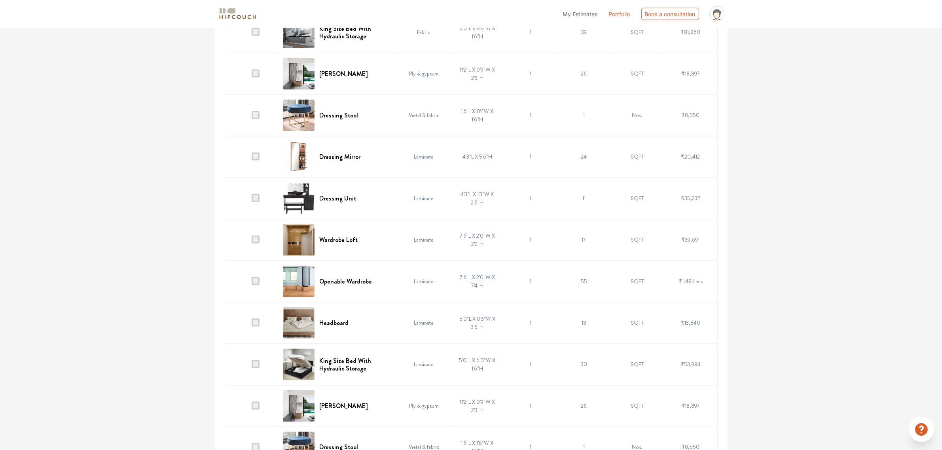
scroll to position [1443, 0]
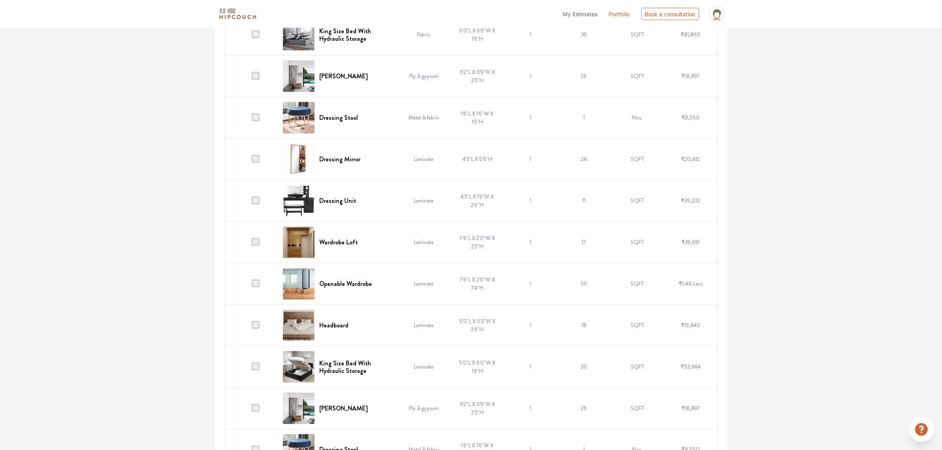
click at [254, 163] on span at bounding box center [256, 159] width 8 height 8
click at [252, 161] on input "checkbox" at bounding box center [252, 161] width 0 height 0
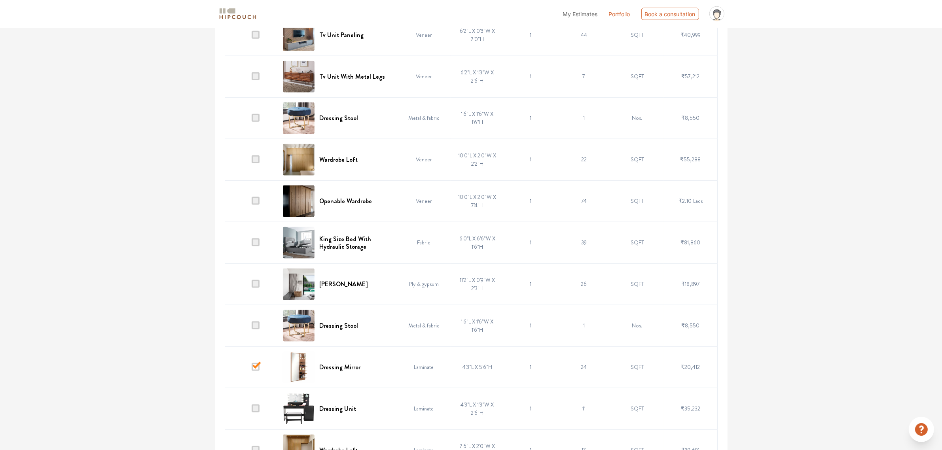
scroll to position [1241, 0]
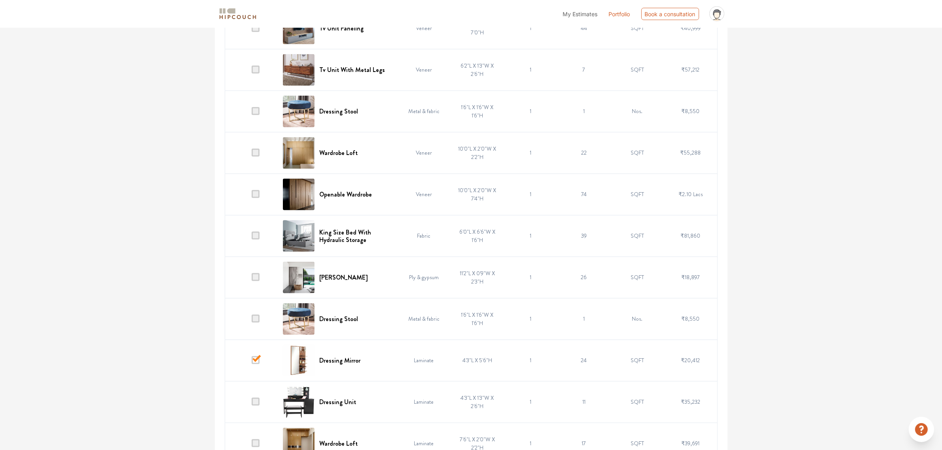
click at [254, 360] on span at bounding box center [256, 360] width 8 height 8
click at [252, 360] on input "checkbox" at bounding box center [252, 362] width 0 height 0
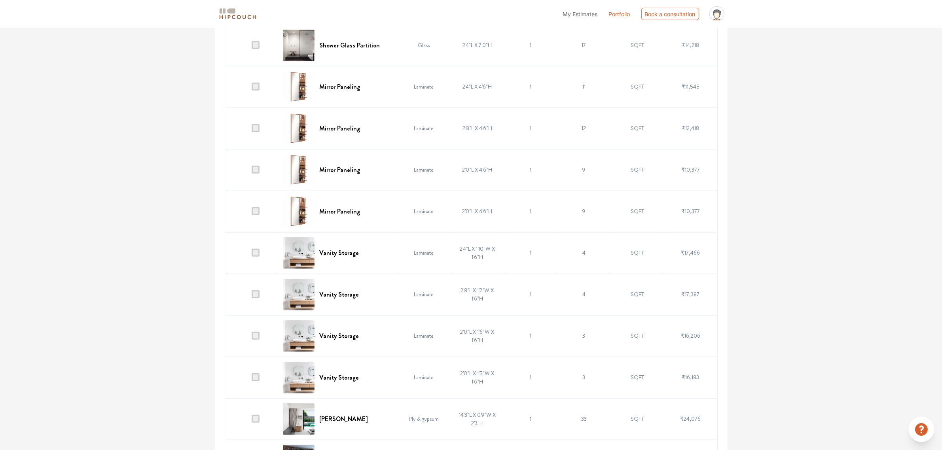
scroll to position [808, 0]
click at [254, 131] on span at bounding box center [256, 129] width 8 height 8
click at [252, 131] on input "checkbox" at bounding box center [252, 131] width 0 height 0
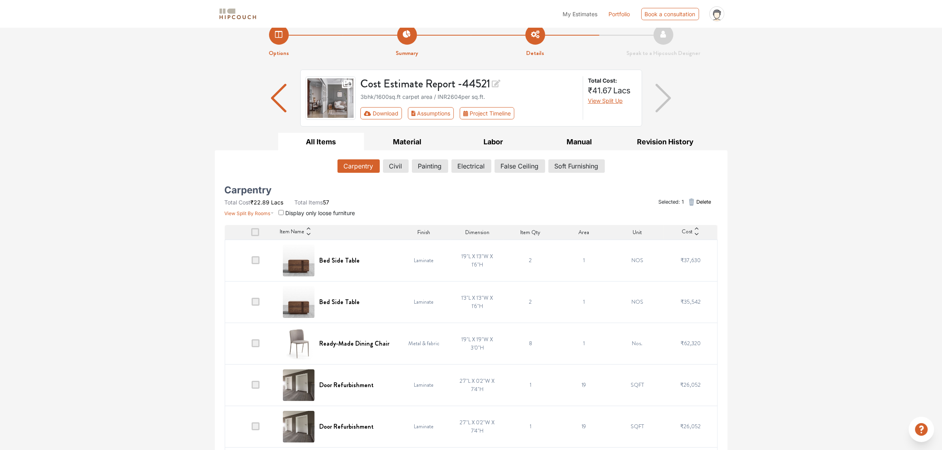
scroll to position [0, 0]
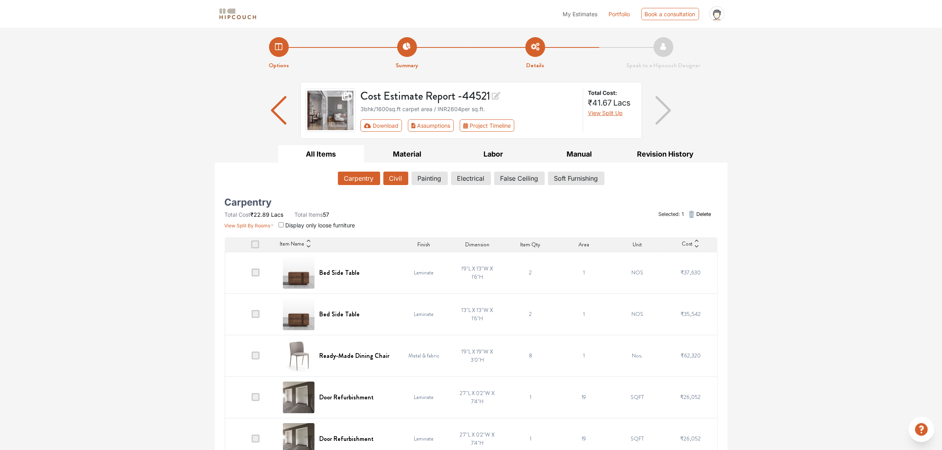
click at [394, 172] on button "Civil" at bounding box center [395, 178] width 25 height 13
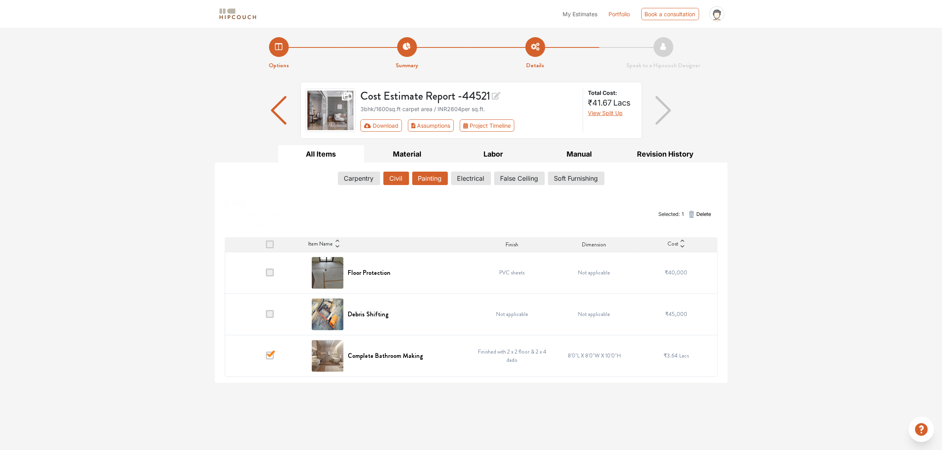
click at [416, 172] on button "Painting" at bounding box center [430, 178] width 36 height 13
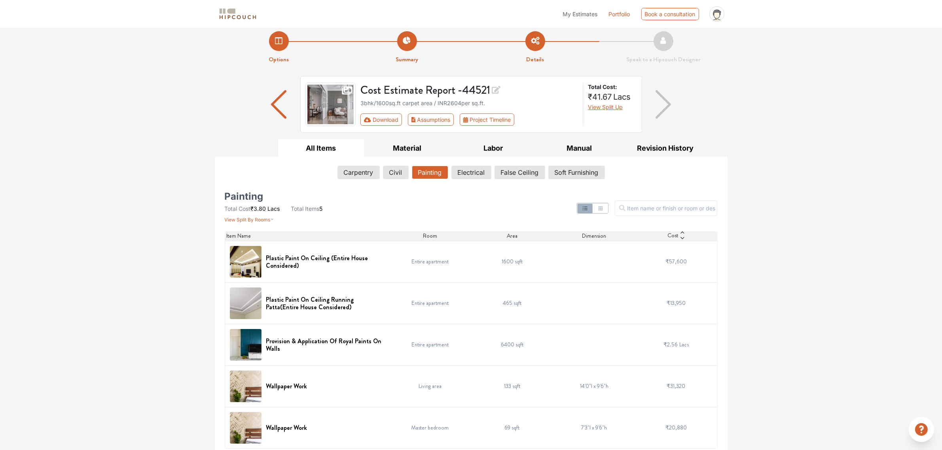
scroll to position [12, 0]
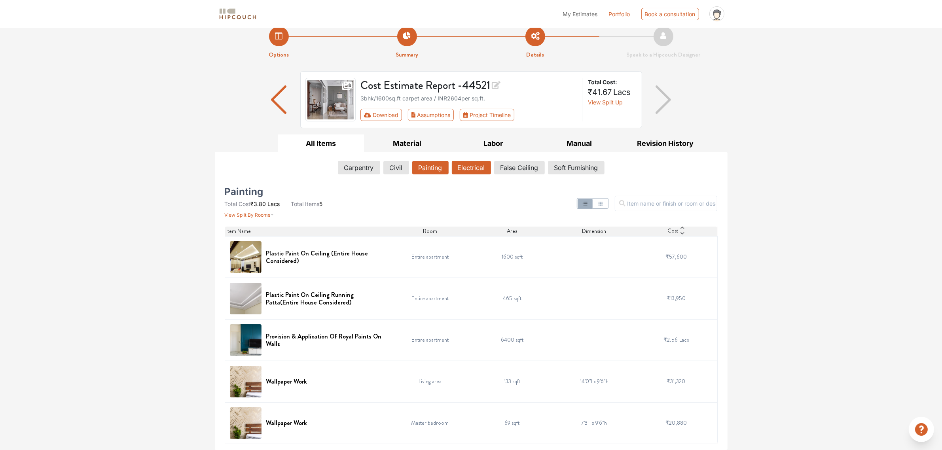
click at [473, 166] on button "Electrical" at bounding box center [471, 167] width 39 height 13
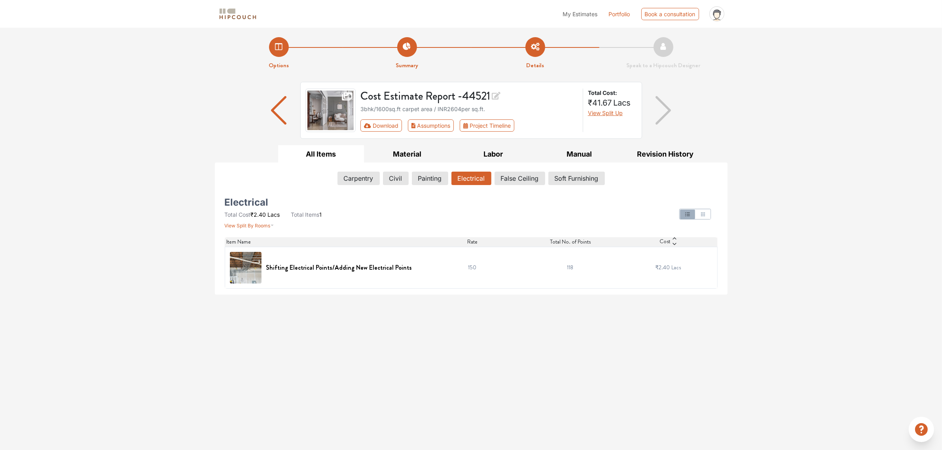
click at [564, 269] on td "118" at bounding box center [570, 268] width 98 height 42
click at [575, 269] on td "118" at bounding box center [570, 268] width 98 height 42
click at [509, 181] on button "False Ceiling" at bounding box center [520, 178] width 50 height 13
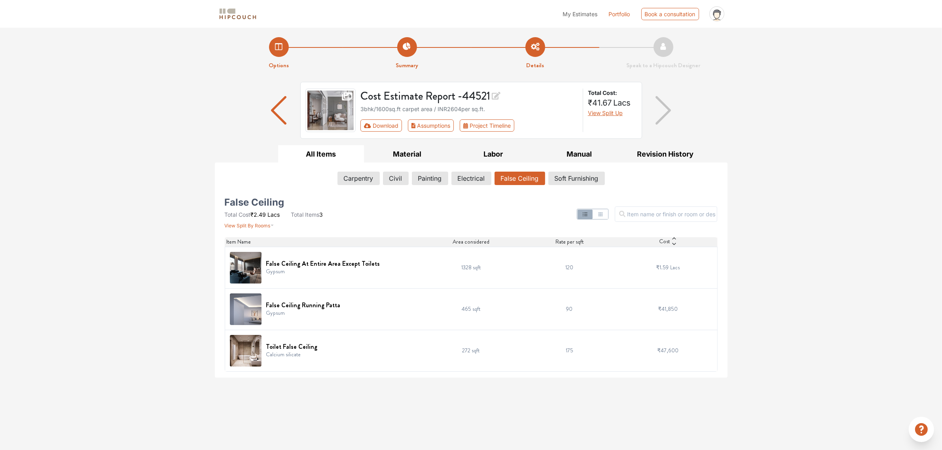
click at [520, 287] on td "120" at bounding box center [569, 268] width 99 height 42
drag, startPoint x: 520, startPoint y: 287, endPoint x: 383, endPoint y: 321, distance: 141.4
click at [383, 321] on tbody "False Ceiling At Entire Area Except Toilets Gypsum 1328 sqft 120 ₹1.59 Lacs Fal…" at bounding box center [471, 309] width 493 height 125
click at [246, 268] on img at bounding box center [246, 268] width 32 height 32
click at [339, 352] on div "Toilet False Ceiling Calcium silicate" at bounding box center [324, 351] width 188 height 32
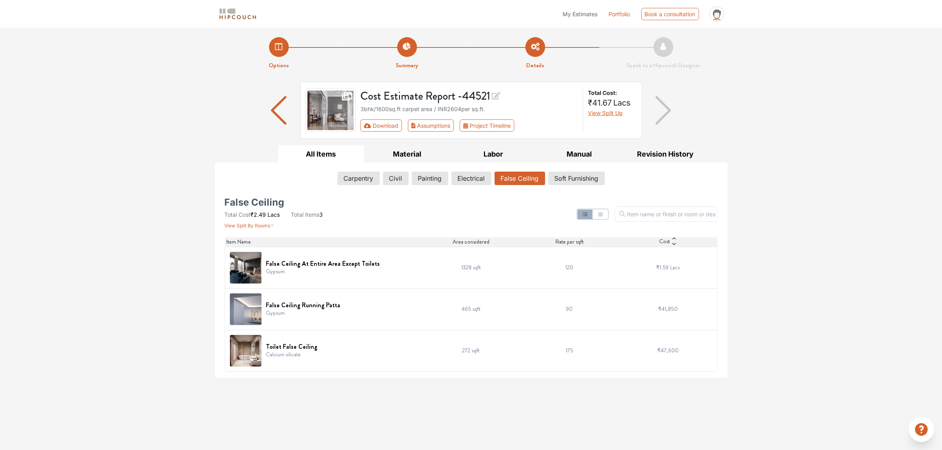
click at [250, 354] on img at bounding box center [246, 351] width 32 height 32
click at [244, 360] on img at bounding box center [246, 351] width 32 height 32
click at [241, 357] on img at bounding box center [246, 351] width 32 height 32
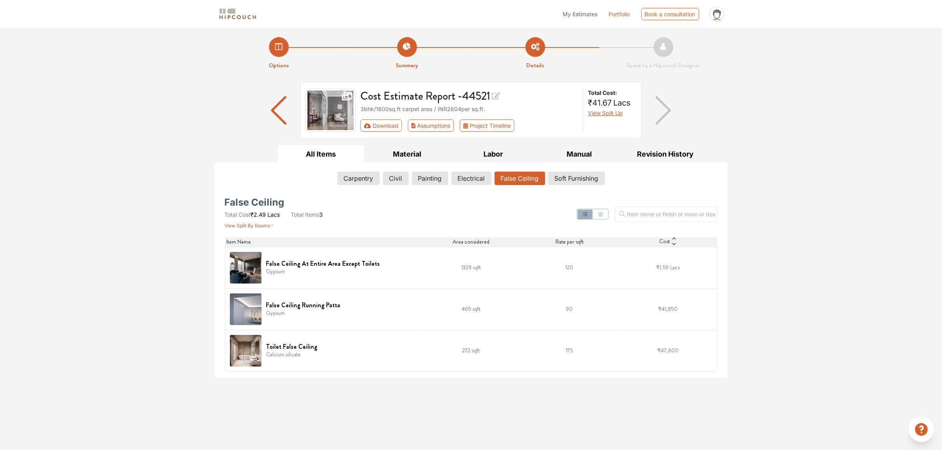
click at [241, 357] on img at bounding box center [246, 351] width 32 height 32
click at [461, 357] on td "272 sqft" at bounding box center [471, 351] width 99 height 42
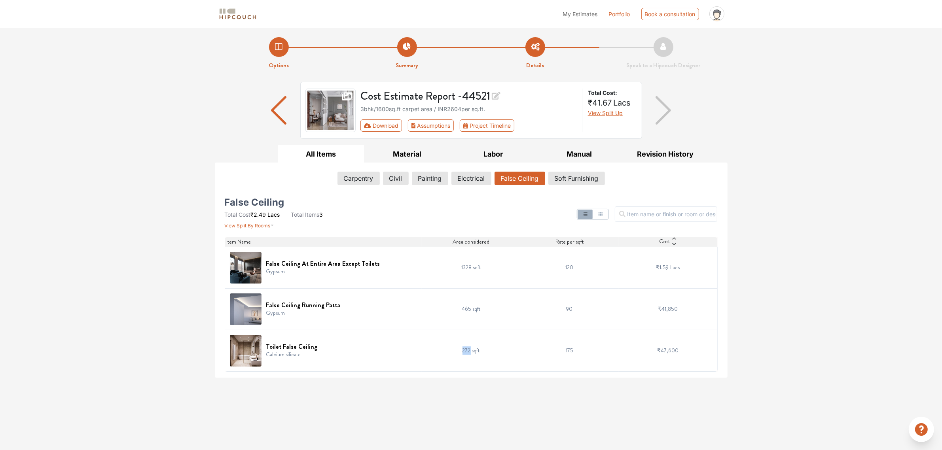
click at [461, 357] on td "272 sqft" at bounding box center [471, 351] width 99 height 42
click at [580, 359] on td "175" at bounding box center [569, 351] width 99 height 42
click at [656, 354] on td "₹47,600" at bounding box center [668, 351] width 99 height 42
click at [505, 299] on td "465 sqft" at bounding box center [471, 309] width 99 height 42
click at [571, 176] on button "Soft Furnishing" at bounding box center [577, 178] width 56 height 13
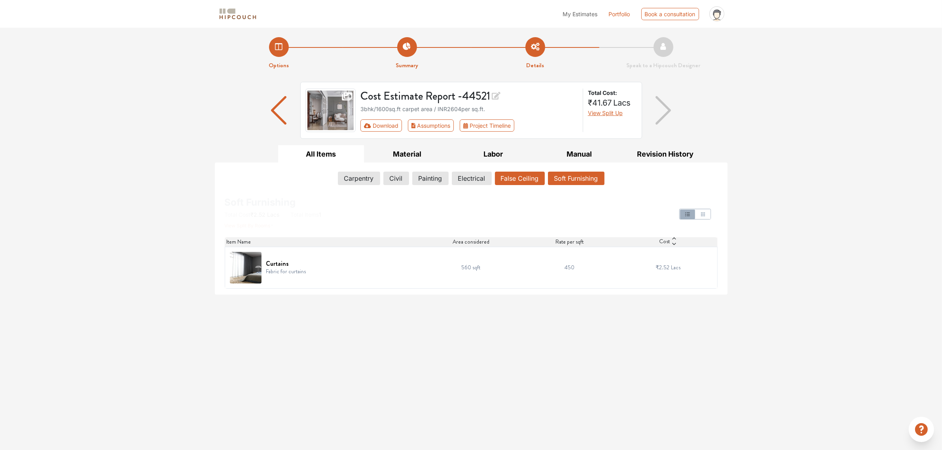
click at [515, 180] on button "False Ceiling" at bounding box center [520, 178] width 50 height 13
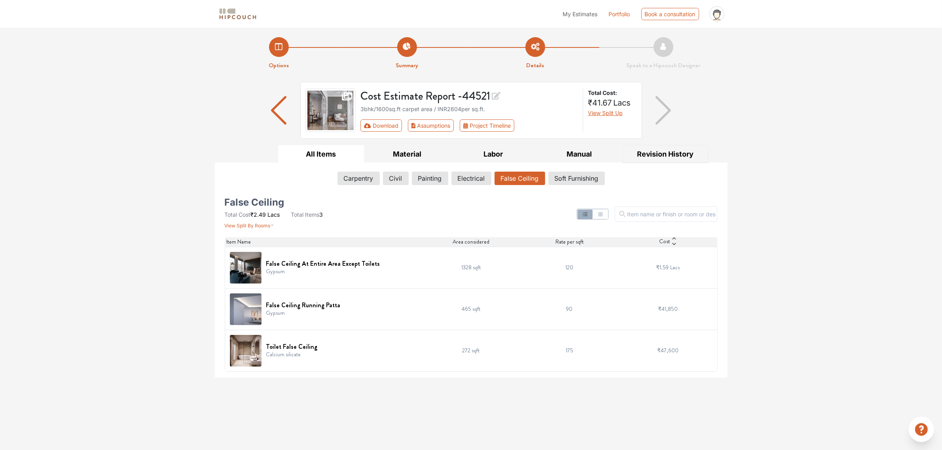
click at [655, 155] on button "Revision History" at bounding box center [665, 154] width 86 height 18
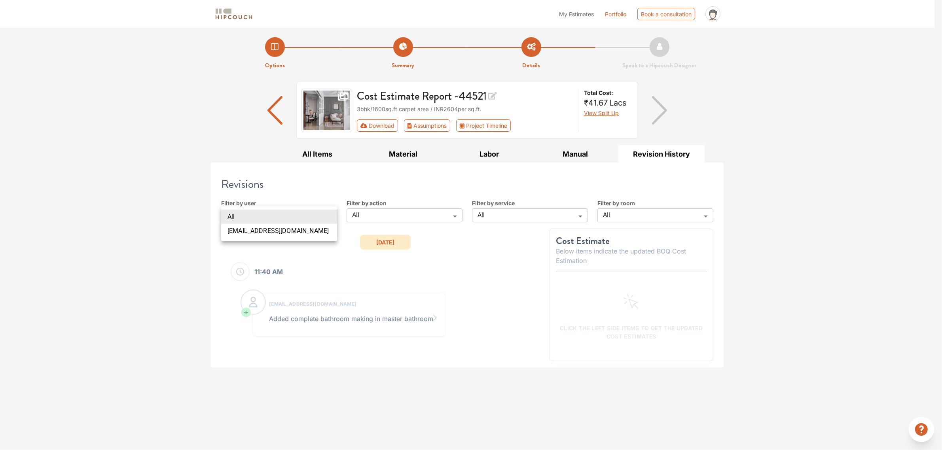
click at [271, 218] on body "My Estimates Portfolio Book a consultation profile pic Upload Boq Logout Option…" at bounding box center [471, 225] width 942 height 450
click at [379, 217] on div at bounding box center [471, 225] width 942 height 450
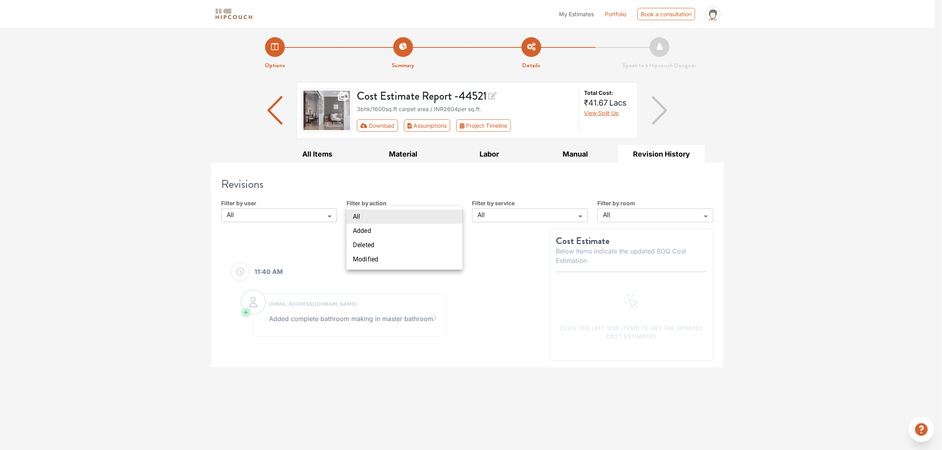
click at [379, 217] on body "My Estimates Portfolio Book a consultation profile pic Upload Boq Logout Option…" at bounding box center [471, 225] width 942 height 450
click at [363, 260] on li "Modified" at bounding box center [405, 259] width 116 height 14
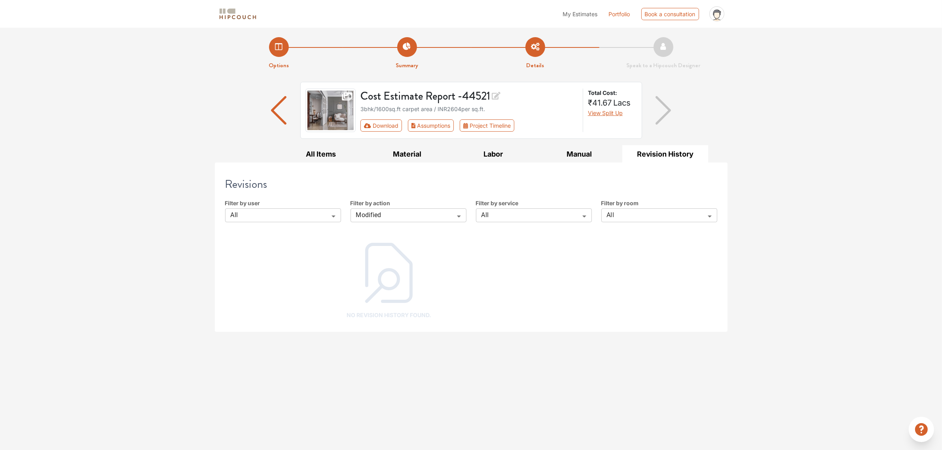
click at [379, 227] on div "Revisions Filter by user All All ​ Filter by action Modified modified ​ Filter …" at bounding box center [471, 247] width 505 height 169
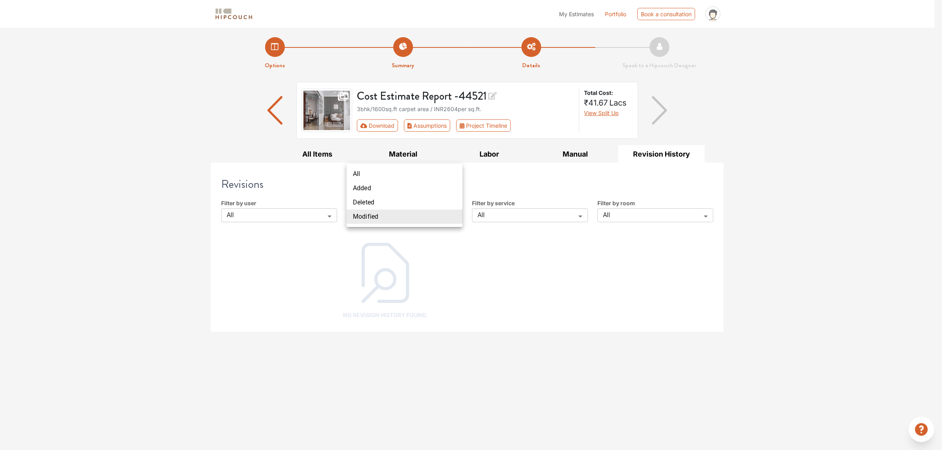
click at [377, 221] on body "My Estimates Portfolio Book a consultation profile pic Upload Boq Logout Option…" at bounding box center [471, 225] width 942 height 450
click at [367, 170] on li "All" at bounding box center [405, 174] width 116 height 14
type input "all"
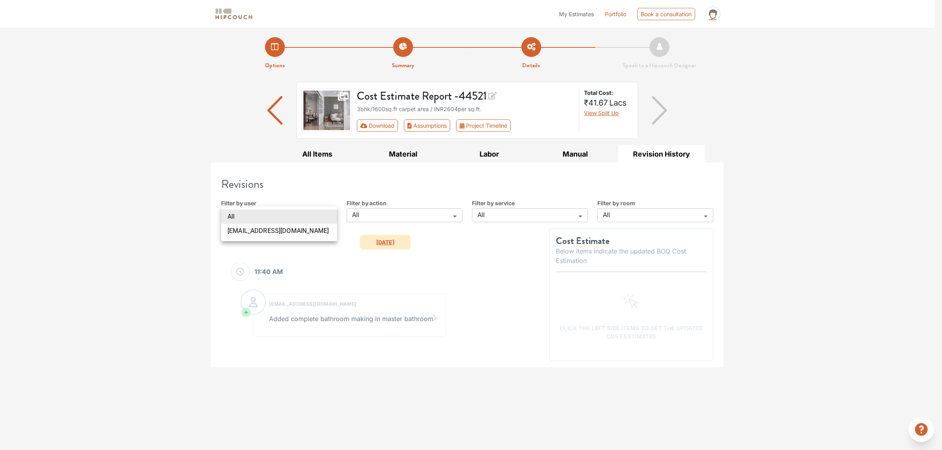
click at [291, 217] on body "My Estimates Portfolio Book a consultation profile pic Upload Boq Logout Option…" at bounding box center [471, 225] width 942 height 450
click at [267, 213] on li "All" at bounding box center [279, 217] width 116 height 14
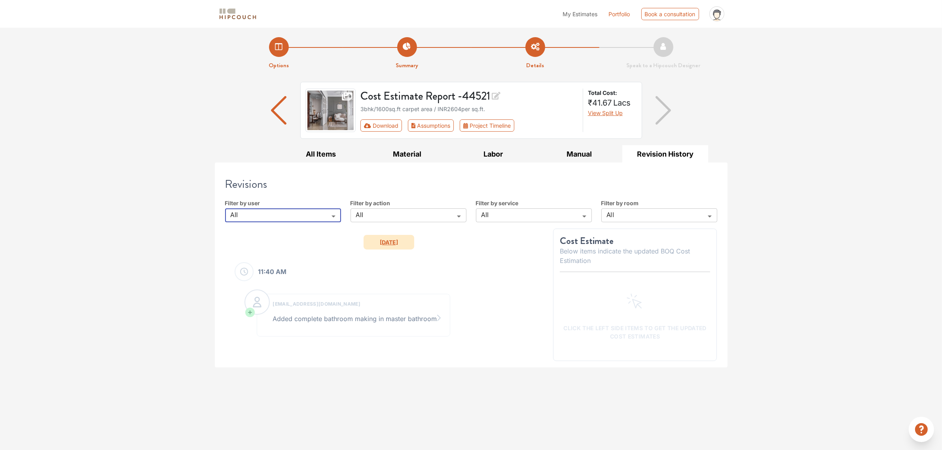
click at [504, 215] on body "My Estimates Portfolio Book a consultation profile pic Upload Boq Logout Option…" at bounding box center [471, 225] width 942 height 450
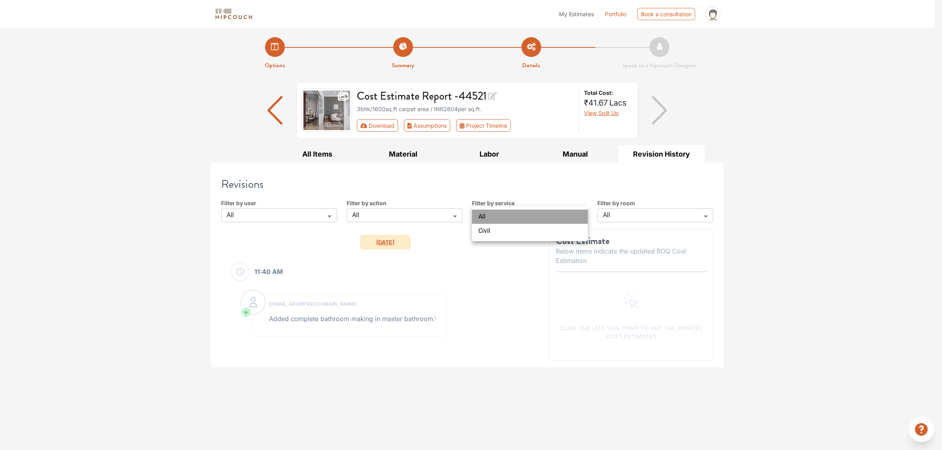
click at [495, 214] on li "All" at bounding box center [530, 217] width 116 height 14
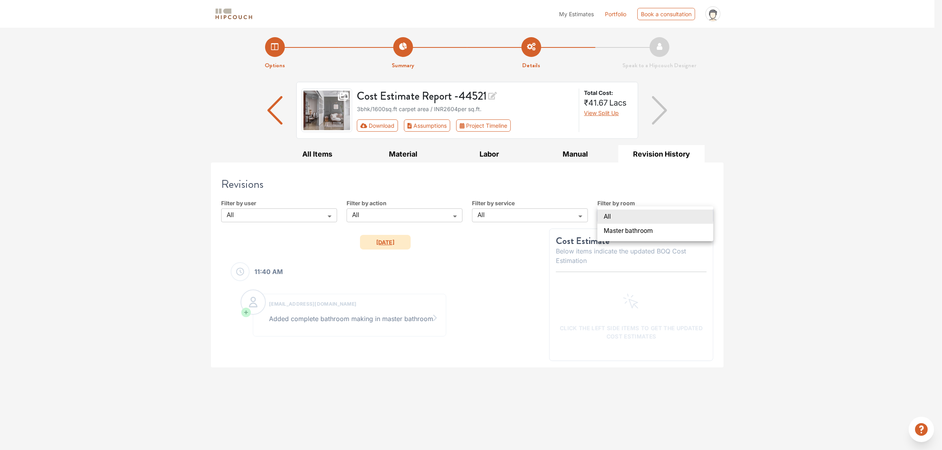
click at [672, 218] on body "My Estimates Portfolio Book a consultation profile pic Upload Boq Logout Option…" at bounding box center [471, 225] width 942 height 450
click at [657, 207] on ul "All Master bathroom" at bounding box center [655, 224] width 116 height 35
click at [547, 197] on div at bounding box center [471, 225] width 942 height 450
click at [616, 212] on body "My Estimates Portfolio Book a consultation profile pic Upload Boq Logout Option…" at bounding box center [471, 225] width 942 height 450
click at [616, 230] on li "Master bathroom" at bounding box center [655, 231] width 116 height 14
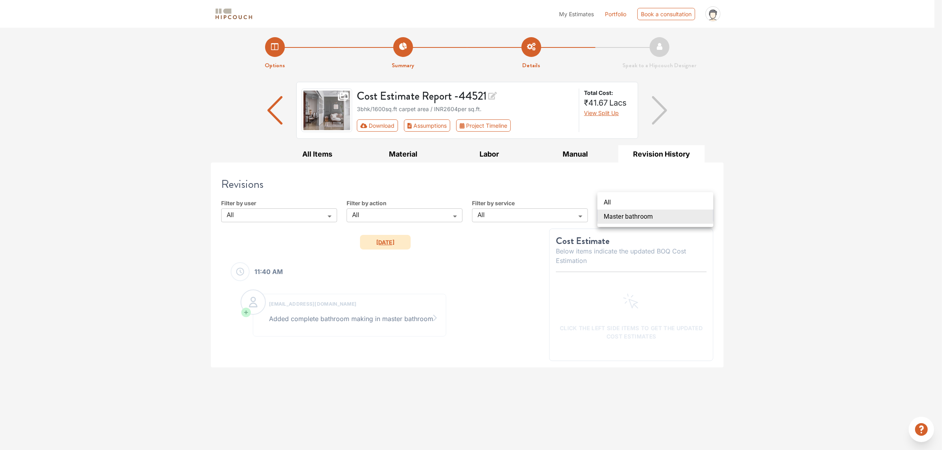
click at [616, 216] on body "My Estimates Portfolio Book a consultation profile pic Upload Boq Logout Option…" at bounding box center [471, 225] width 942 height 450
click at [613, 200] on li "All" at bounding box center [655, 202] width 116 height 14
type input "All"
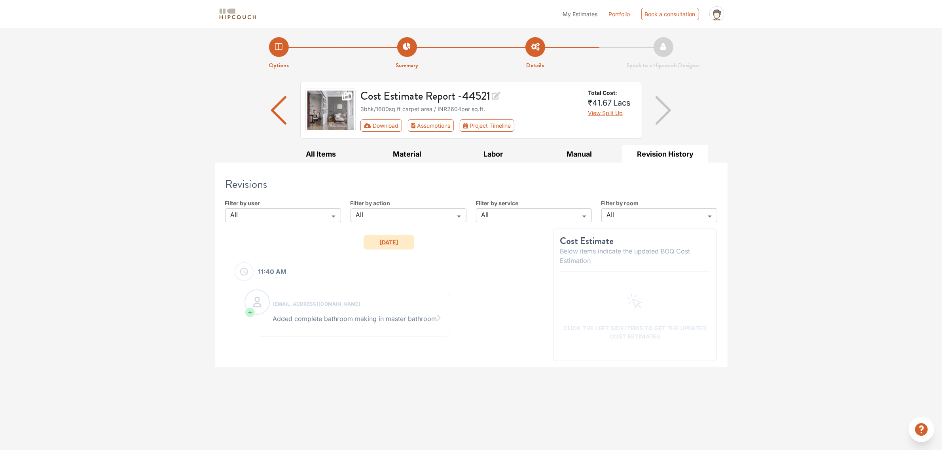
click at [653, 165] on div "Revisions Filter by user All All ​ Filter by action All all ​ Filter by service…" at bounding box center [471, 265] width 505 height 205
click at [625, 286] on div "Click the left side items to get the updated cost estimates" at bounding box center [635, 317] width 151 height 76
click at [483, 274] on div "11:40 AM" at bounding box center [388, 271] width 315 height 19
click at [248, 313] on icon at bounding box center [250, 312] width 5 height 5
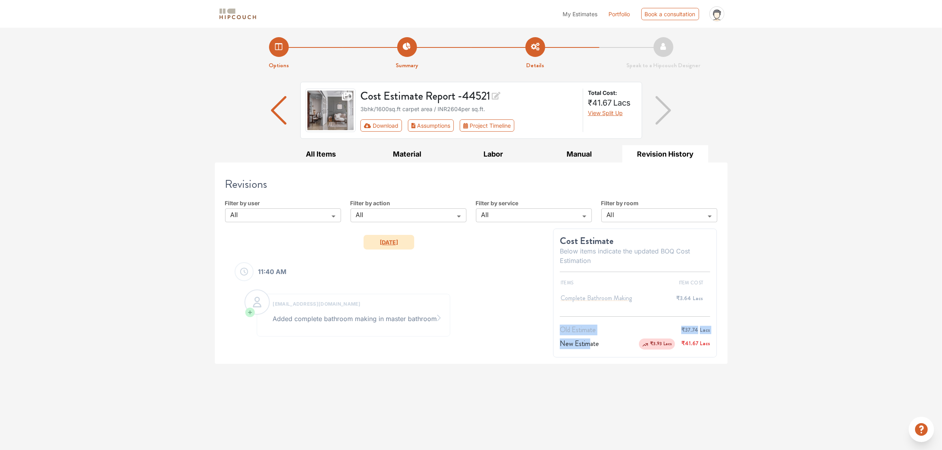
drag, startPoint x: 590, startPoint y: 340, endPoint x: 601, endPoint y: 318, distance: 24.2
click at [601, 318] on div "ITEMS ITEM COST complete bathroom making ₹3.64 Lacs Old Estimate ₹37.74 Lacs Ne…" at bounding box center [635, 315] width 151 height 72
click at [625, 323] on td "₹37.74 Lacs" at bounding box center [661, 330] width 97 height 14
click at [309, 225] on div "Revisions Filter by user All All ​ Filter by action All all ​ Filter by service…" at bounding box center [471, 264] width 505 height 202
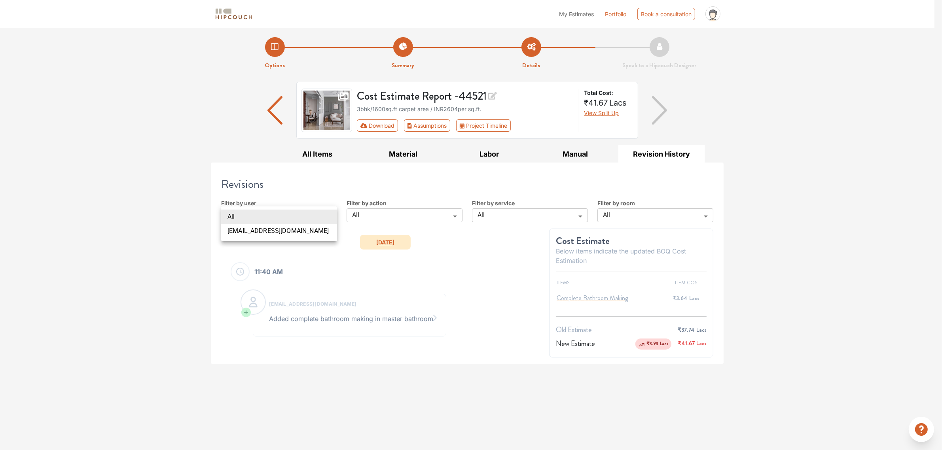
click at [299, 214] on body "My Estimates Portfolio Book a consultation profile pic Upload Boq Logout Option…" at bounding box center [471, 225] width 942 height 450
click at [320, 155] on div at bounding box center [471, 225] width 942 height 450
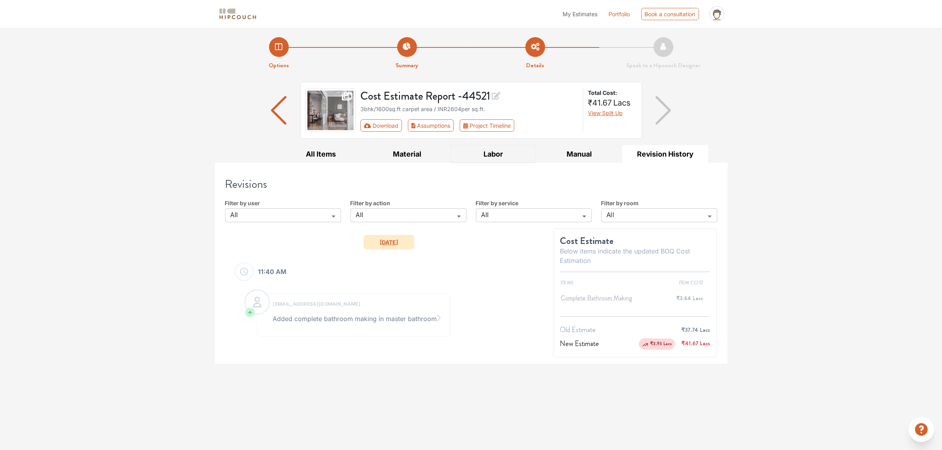
click at [487, 155] on button "Labor" at bounding box center [493, 154] width 86 height 18
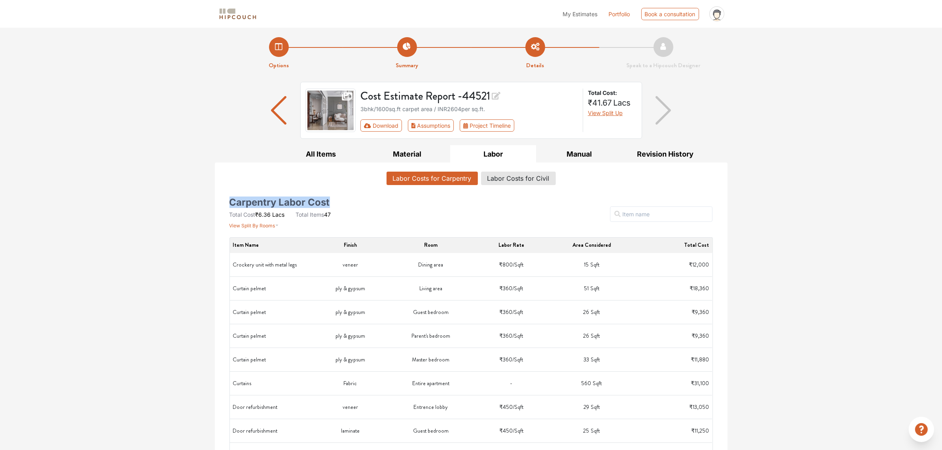
drag, startPoint x: 232, startPoint y: 204, endPoint x: 334, endPoint y: 202, distance: 101.7
click at [334, 202] on div "Carpentry Labor Cost Total Cost ₹6.36 Lacs Total Items 47 View Split By Rooms" at bounding box center [306, 214] width 155 height 30
copy h5 "Carpentry Labor Cost"
click at [288, 204] on h5 "Carpentry Labor Cost" at bounding box center [279, 202] width 100 height 6
click at [325, 201] on h5 "Carpentry Labor Cost" at bounding box center [279, 202] width 100 height 6
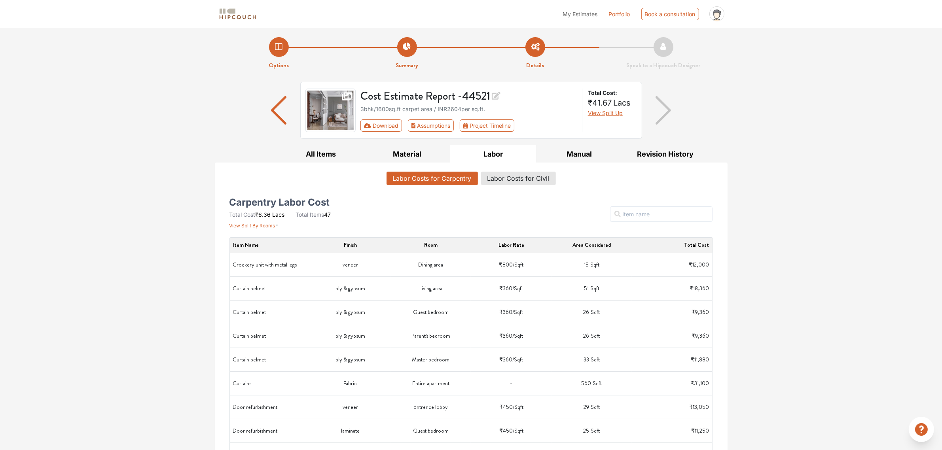
click at [328, 202] on div "Carpentry Labor Cost Total Cost ₹6.36 Lacs Total Items 47 View Split By Rooms" at bounding box center [306, 214] width 155 height 30
drag, startPoint x: 328, startPoint y: 202, endPoint x: 216, endPoint y: 193, distance: 112.4
copy h5 "Carpentry Labor Cost"
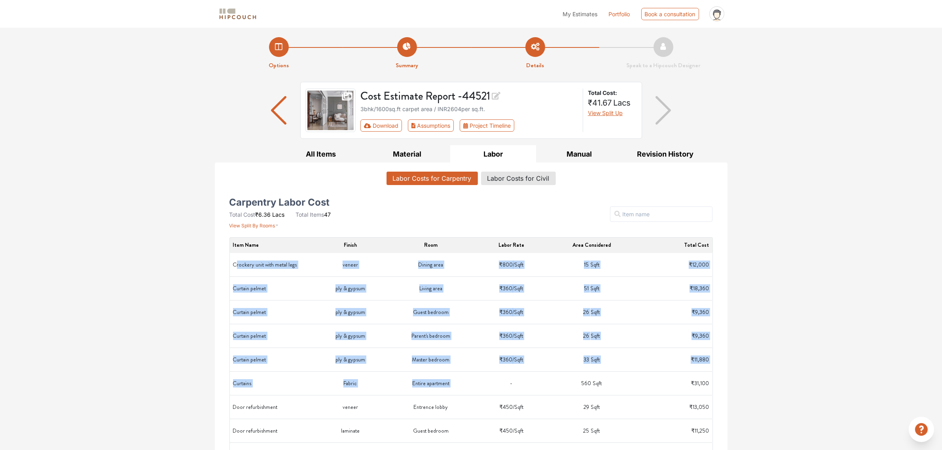
drag, startPoint x: 235, startPoint y: 264, endPoint x: 478, endPoint y: 396, distance: 276.2
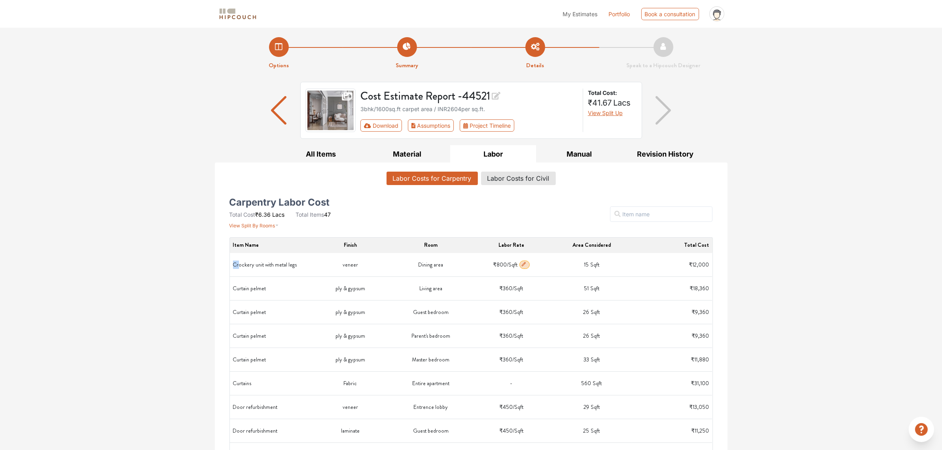
drag, startPoint x: 232, startPoint y: 264, endPoint x: 238, endPoint y: 264, distance: 5.5
click at [238, 264] on td "Crockery unit with metal legs" at bounding box center [270, 265] width 80 height 24
click at [378, 217] on div "Carpentry Labor Cost Total Cost ₹6.36 Lacs Total Items 47 View Split By Rooms" at bounding box center [306, 214] width 155 height 30
click at [235, 265] on td "Crockery unit with metal legs" at bounding box center [270, 265] width 80 height 24
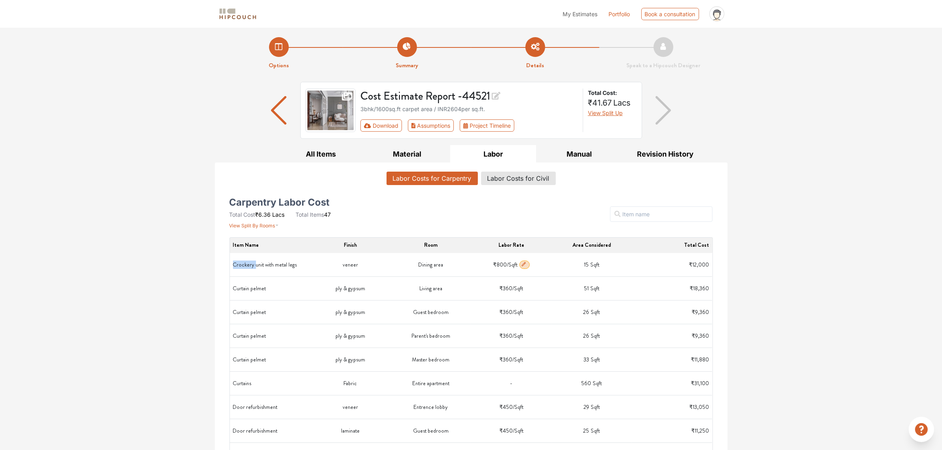
click at [244, 277] on td "Crockery unit with metal legs" at bounding box center [270, 265] width 80 height 24
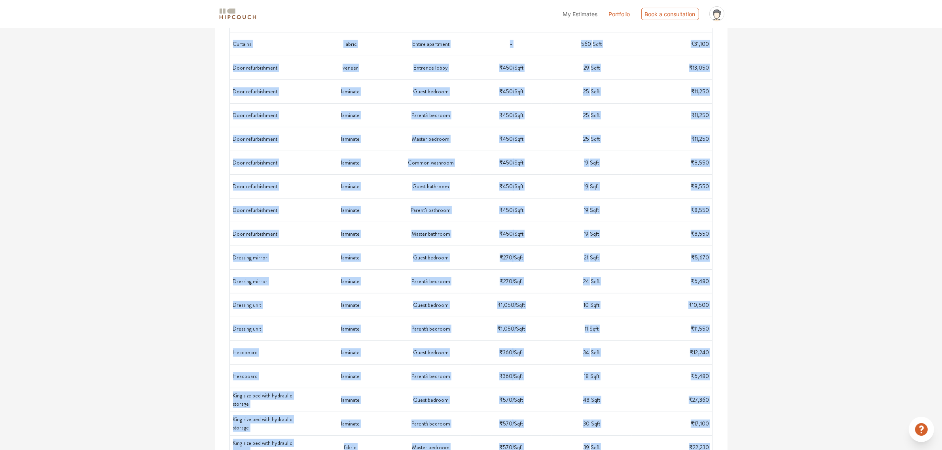
scroll to position [932, 0]
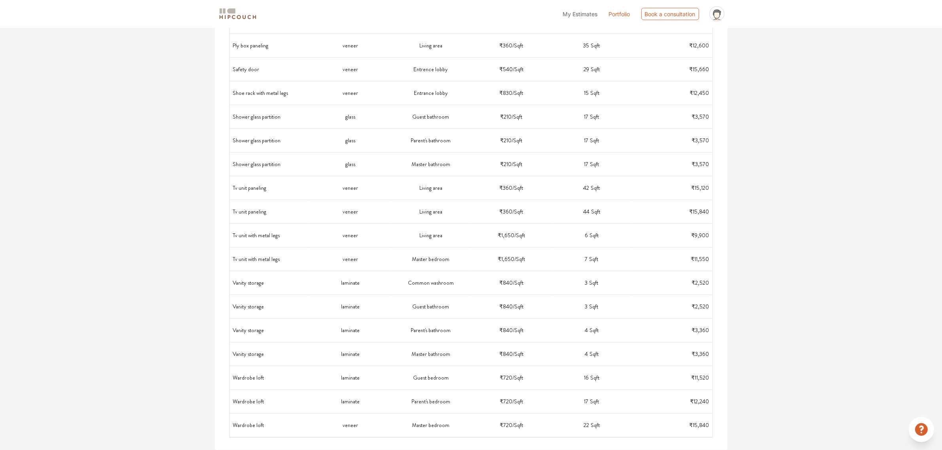
drag, startPoint x: 235, startPoint y: 265, endPoint x: 716, endPoint y: 447, distance: 515.2
copy table "Item Name Finish Room Labor Rate Area Considered Total Cost C"
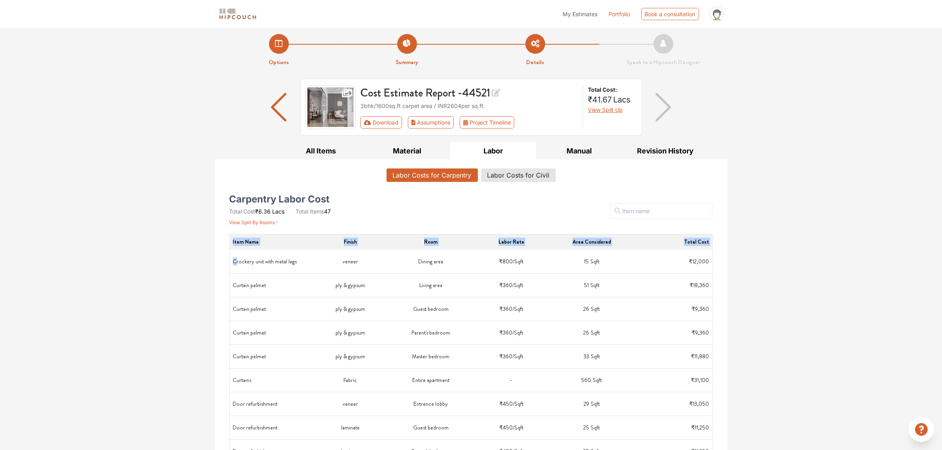
scroll to position [0, 0]
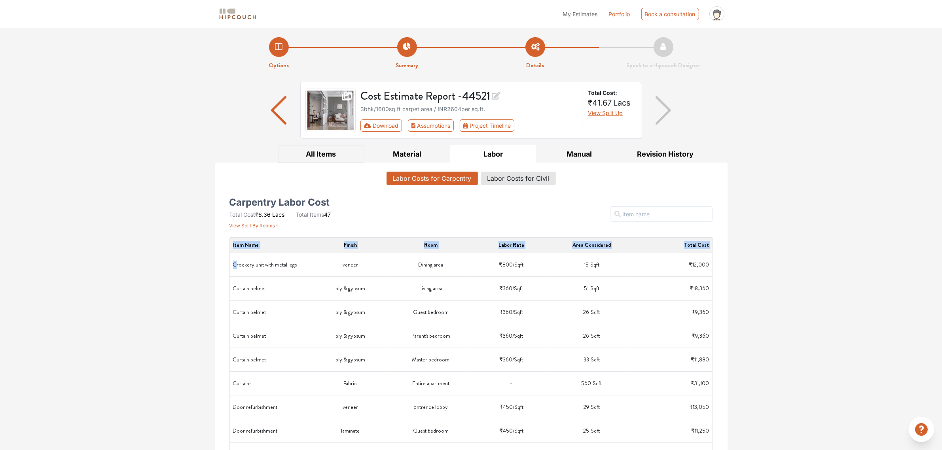
click at [322, 154] on button "All Items" at bounding box center [321, 154] width 86 height 18
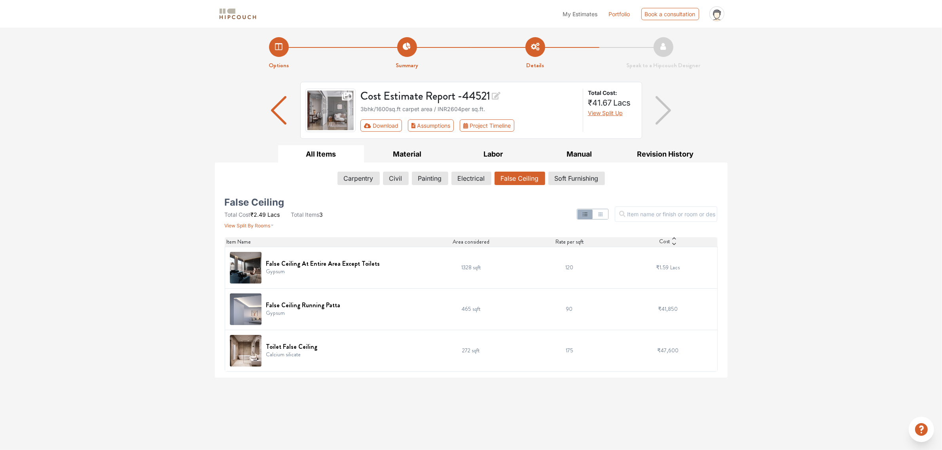
click at [448, 180] on div "Carpentry Civil Painting Electrical False Ceiling Soft Furnishing" at bounding box center [471, 180] width 493 height 17
click at [471, 176] on button "Electrical" at bounding box center [471, 178] width 39 height 13
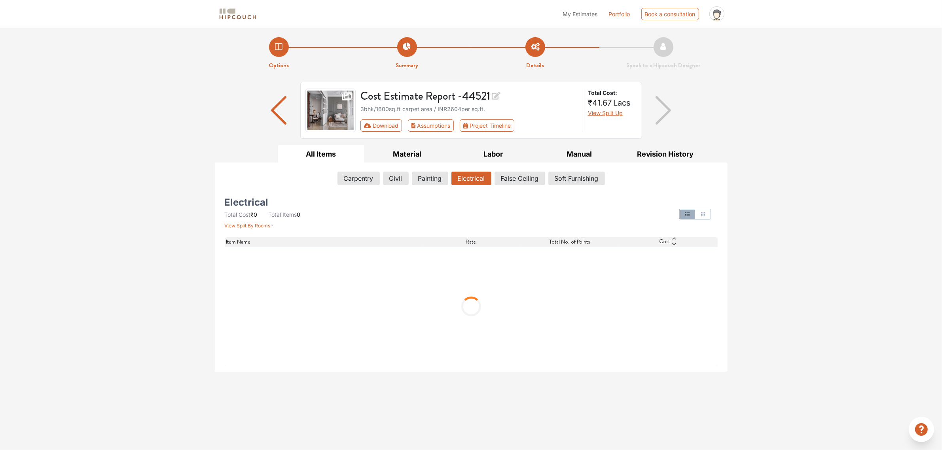
click at [272, 106] on img "button" at bounding box center [278, 110] width 15 height 28
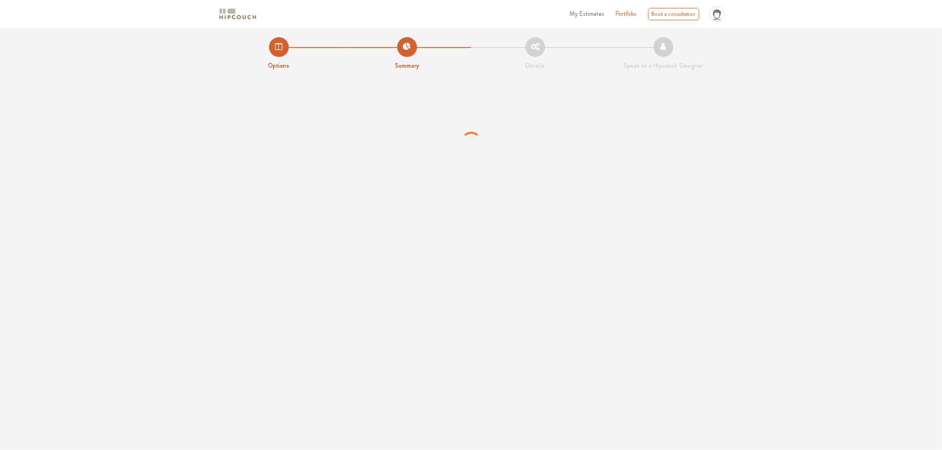
click at [277, 48] on li "Options" at bounding box center [279, 53] width 128 height 33
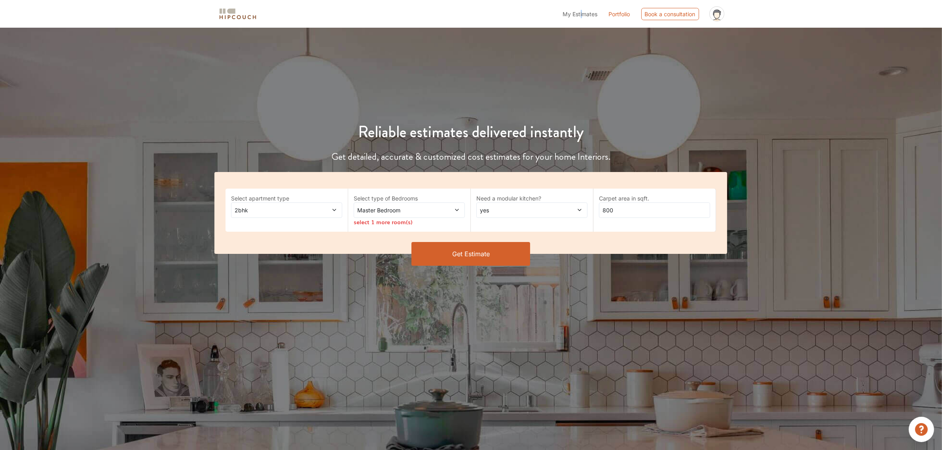
click at [579, 15] on span "My Estimates" at bounding box center [580, 14] width 35 height 7
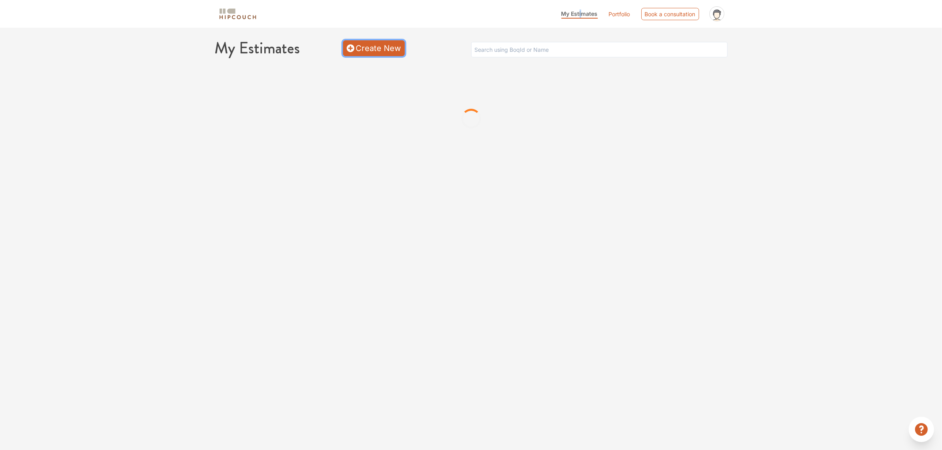
click at [345, 44] on link "Create New" at bounding box center [374, 48] width 62 height 16
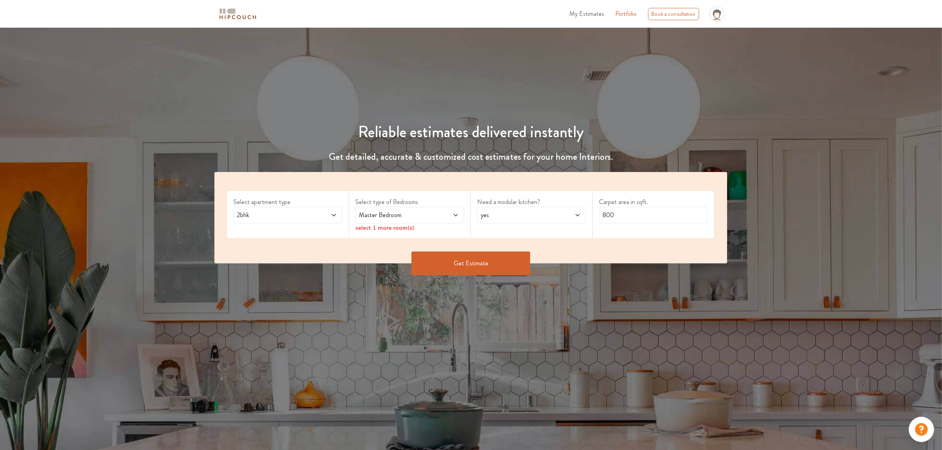
click at [456, 215] on icon at bounding box center [456, 215] width 4 height 2
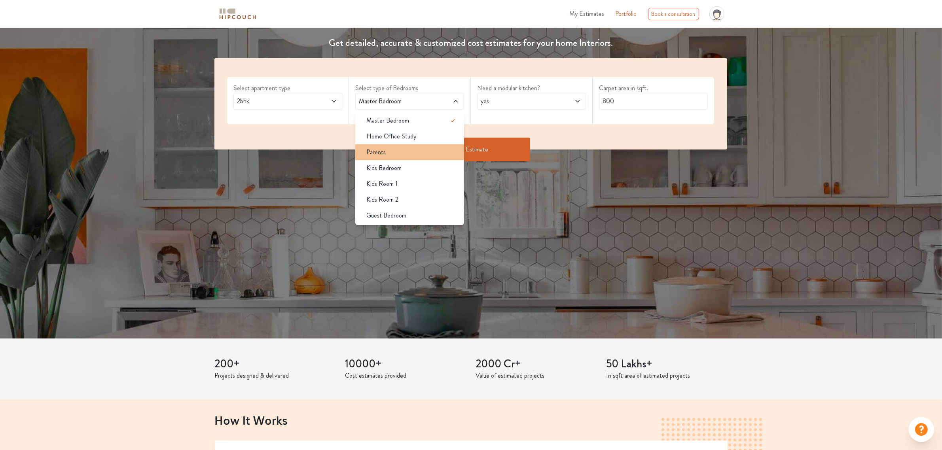
scroll to position [49, 0]
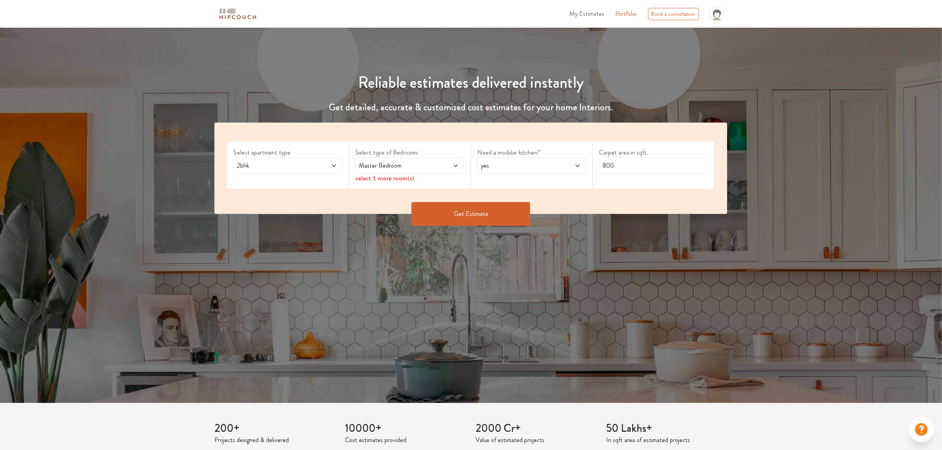
click at [592, 196] on div "Select apartment type 2bhk Select type of Bedrooms Master Bedroom select 1 more…" at bounding box center [470, 168] width 513 height 91
drag, startPoint x: 311, startPoint y: 156, endPoint x: 202, endPoint y: 169, distance: 109.9
click at [202, 169] on div "Select apartment type 2bhk Select type of Bedrooms Master Bedroom select 1 more…" at bounding box center [471, 180] width 618 height 115
click at [337, 166] on div "2bhk" at bounding box center [287, 165] width 109 height 17
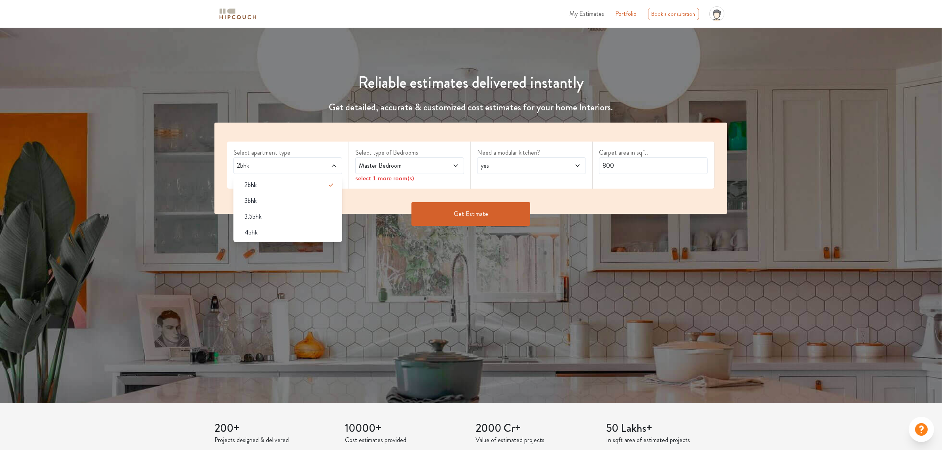
click at [339, 142] on div "Select apartment type 2bhk 2bhk 3bhk 3.5bhk 4bhk" at bounding box center [288, 165] width 122 height 47
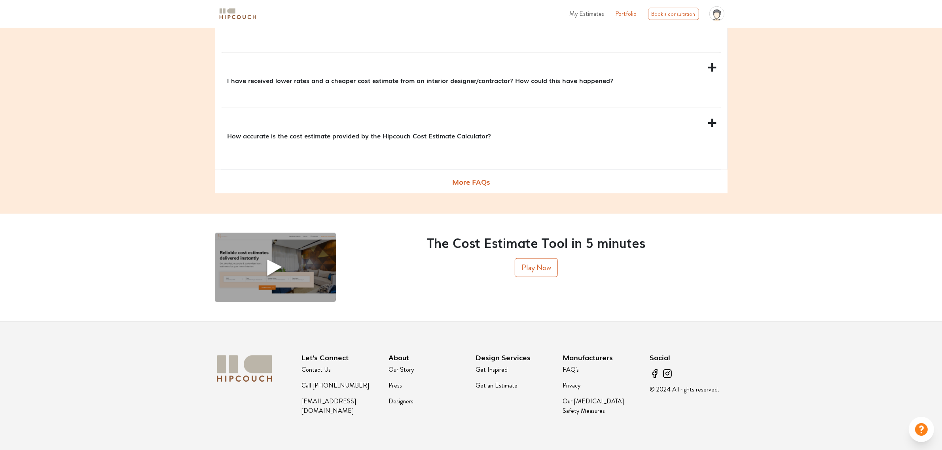
scroll to position [1007, 0]
click at [479, 183] on span "More FAQs" at bounding box center [471, 181] width 38 height 23
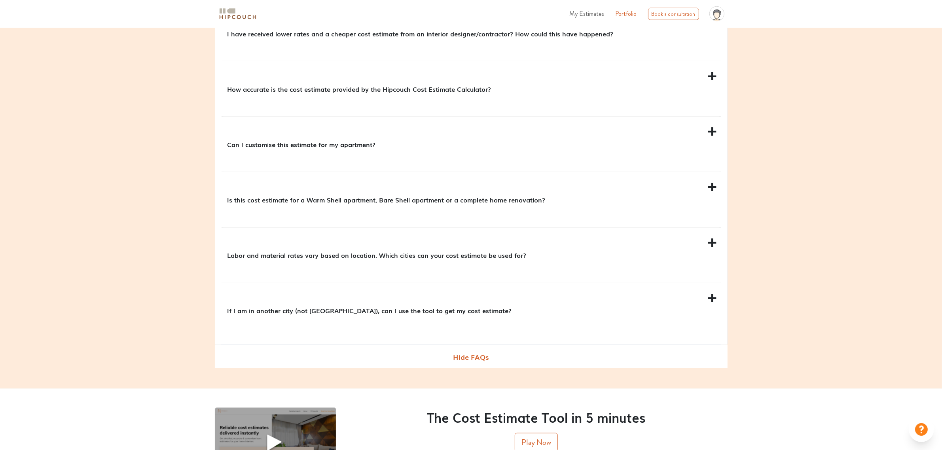
scroll to position [1056, 0]
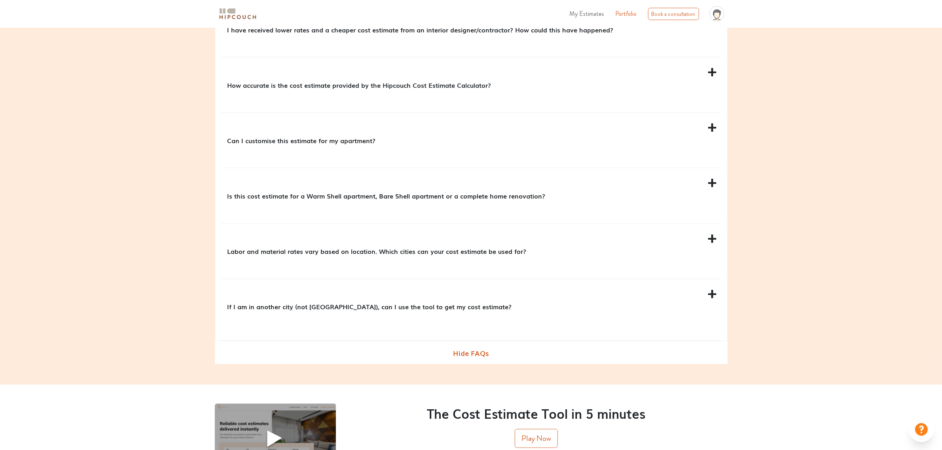
click at [711, 297] on div "If I am in another city (not Mumbai), can I use the tool to get my cost estimat…" at bounding box center [471, 306] width 499 height 55
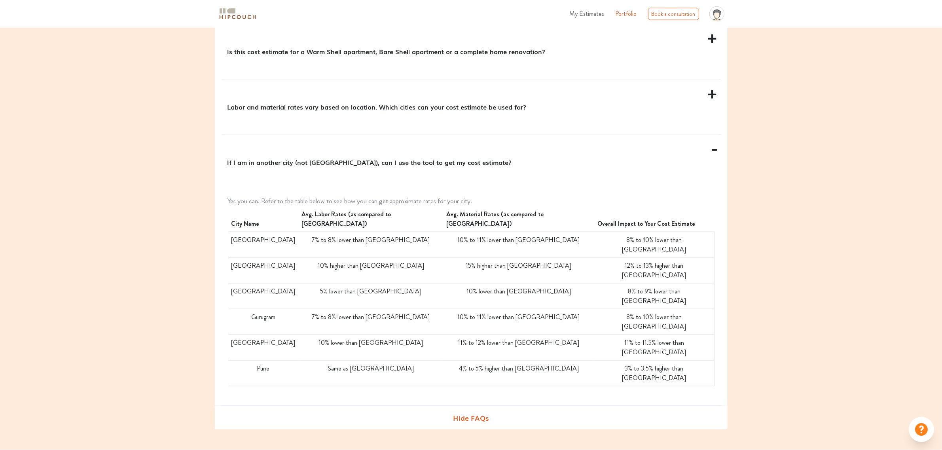
scroll to position [1205, 0]
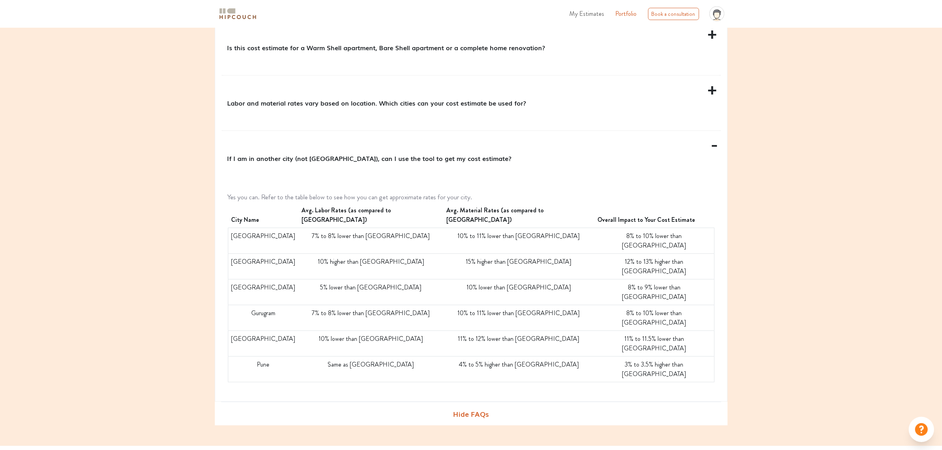
click at [715, 92] on div "Labor and material rates vary based on location. Which cities can your cost est…" at bounding box center [471, 103] width 499 height 55
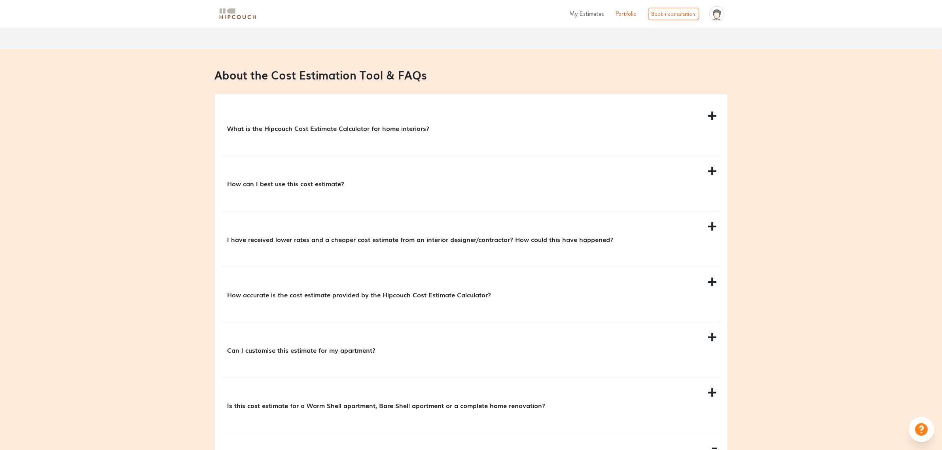
scroll to position [846, 0]
click at [714, 337] on div "Can I customise this estimate for my apartment?" at bounding box center [471, 350] width 499 height 55
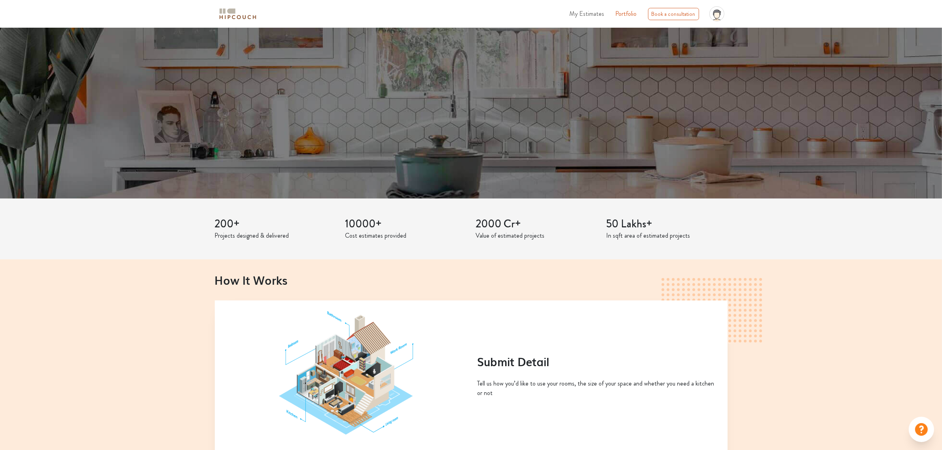
scroll to position [0, 0]
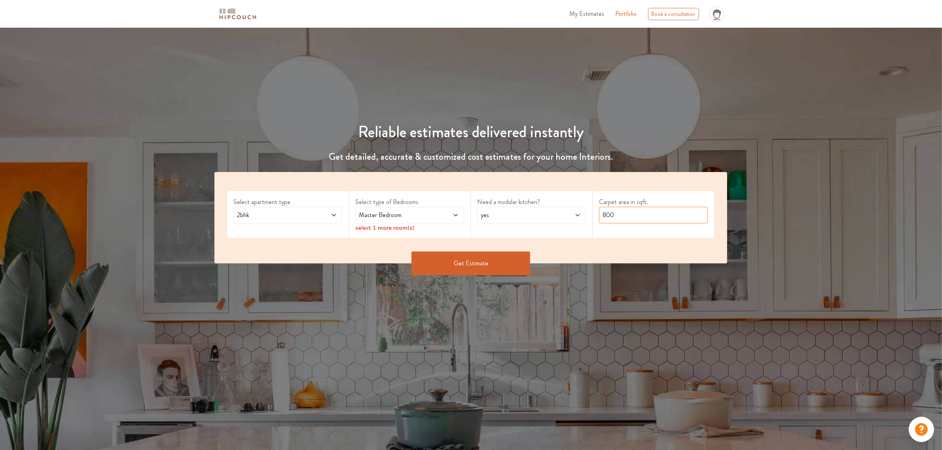
click at [616, 214] on input "800" at bounding box center [653, 215] width 109 height 17
type input "8"
click at [455, 212] on icon at bounding box center [456, 215] width 6 height 6
click at [714, 12] on icon at bounding box center [716, 13] width 6 height 6
click at [627, 17] on link "Portfolio" at bounding box center [626, 13] width 21 height 9
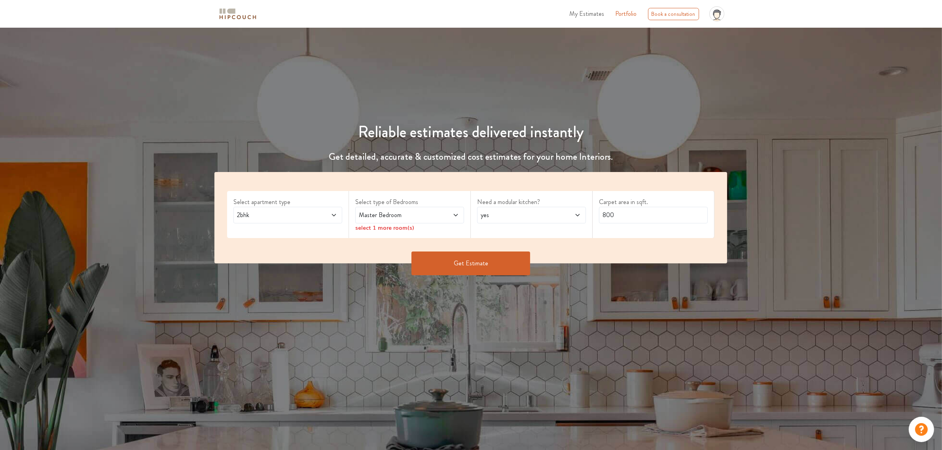
click at [917, 428] on icon at bounding box center [921, 429] width 13 height 13
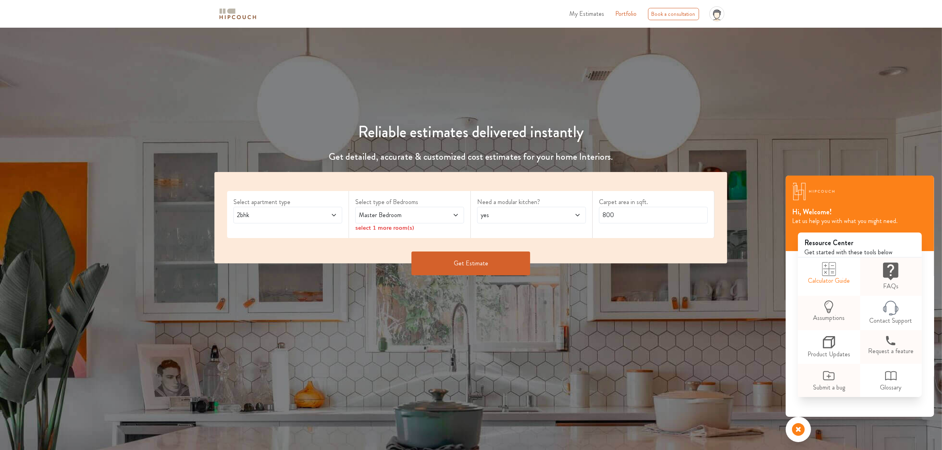
click at [818, 276] on link "Calculator Guide" at bounding box center [829, 274] width 62 height 33
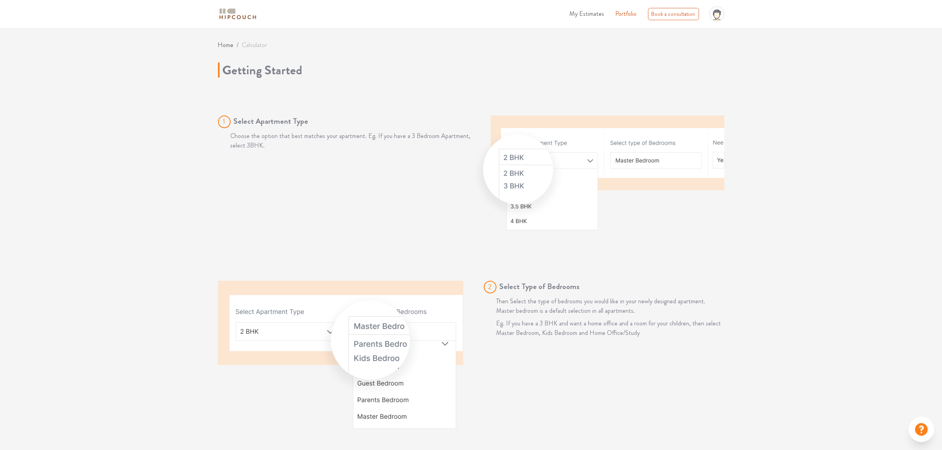
click at [922, 432] on icon at bounding box center [921, 429] width 13 height 13
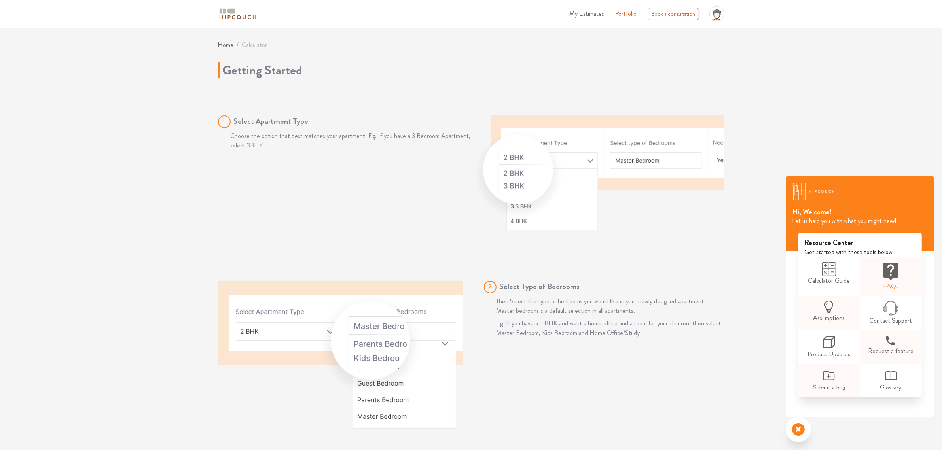
click at [886, 287] on link "FAQs" at bounding box center [891, 277] width 62 height 38
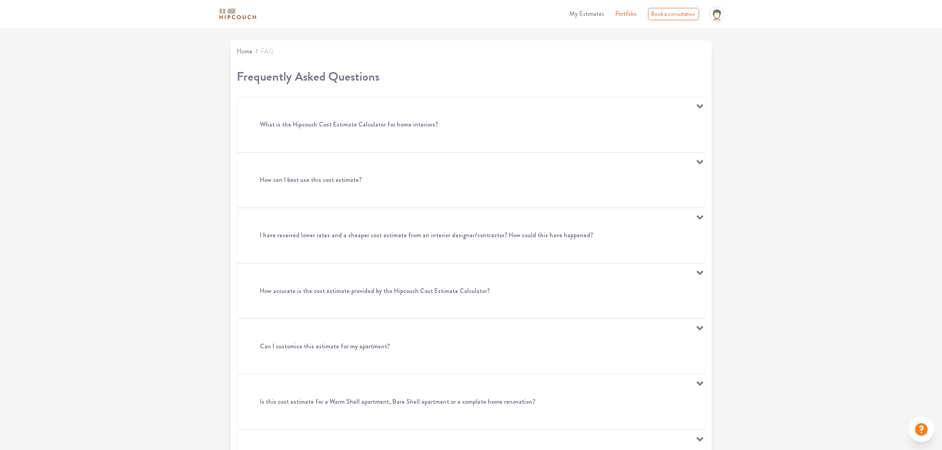
click at [921, 431] on icon at bounding box center [921, 429] width 13 height 13
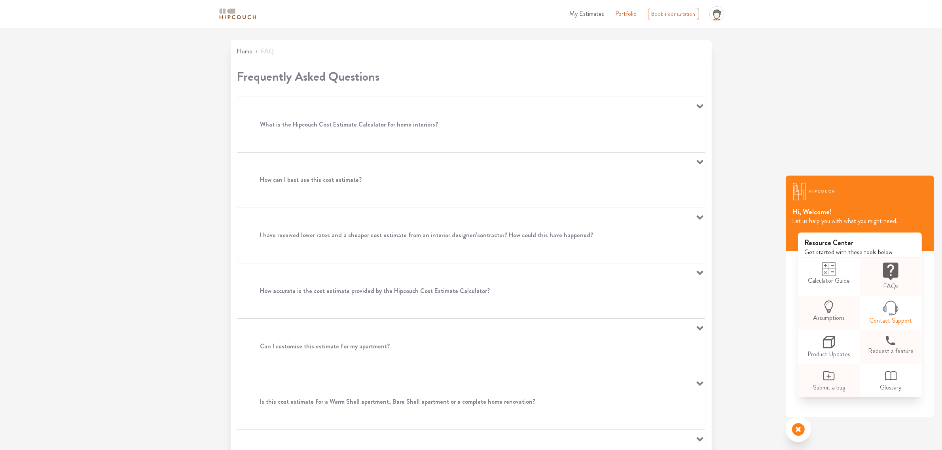
click at [873, 321] on link "Contact Support" at bounding box center [891, 313] width 62 height 34
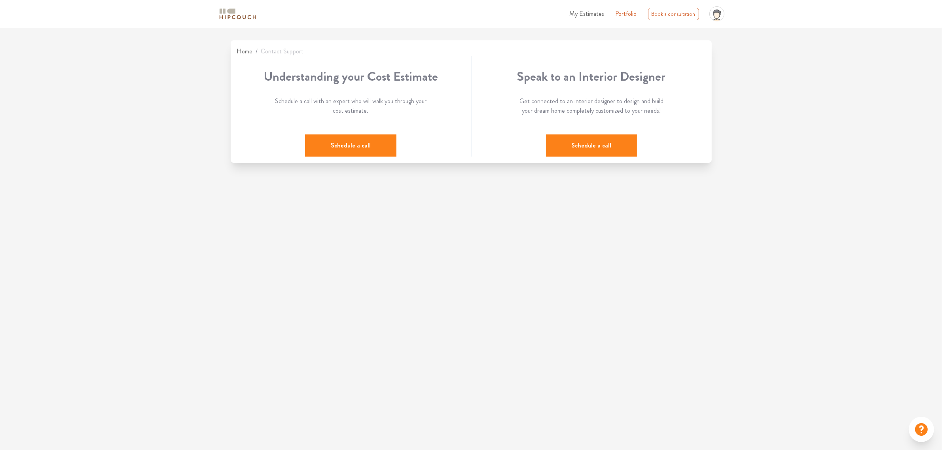
click at [620, 13] on link "Portfolio" at bounding box center [626, 13] width 21 height 9
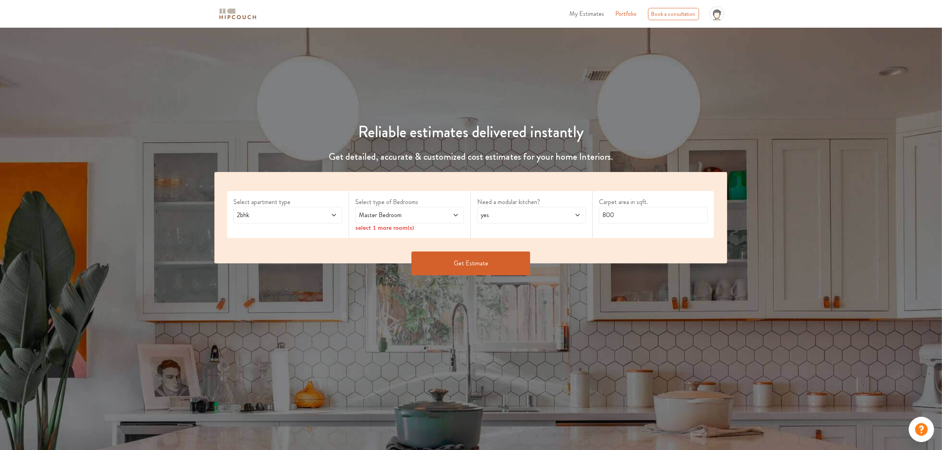
click at [417, 218] on span "Master Bedroom" at bounding box center [395, 214] width 76 height 9
click at [409, 217] on span "Master Bedroom" at bounding box center [395, 214] width 76 height 9
click at [409, 213] on span "Master Bedroom" at bounding box center [395, 214] width 76 height 9
click at [301, 220] on div "2bhk" at bounding box center [287, 215] width 109 height 17
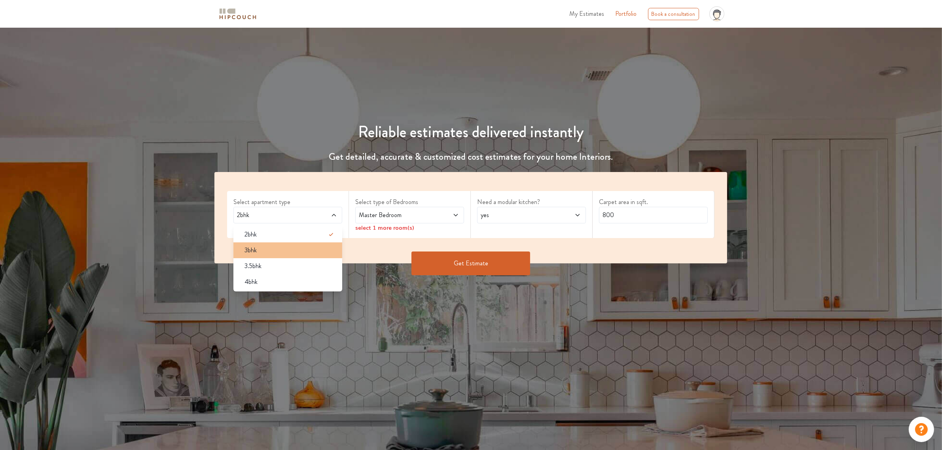
click at [291, 251] on div "3bhk" at bounding box center [290, 250] width 104 height 9
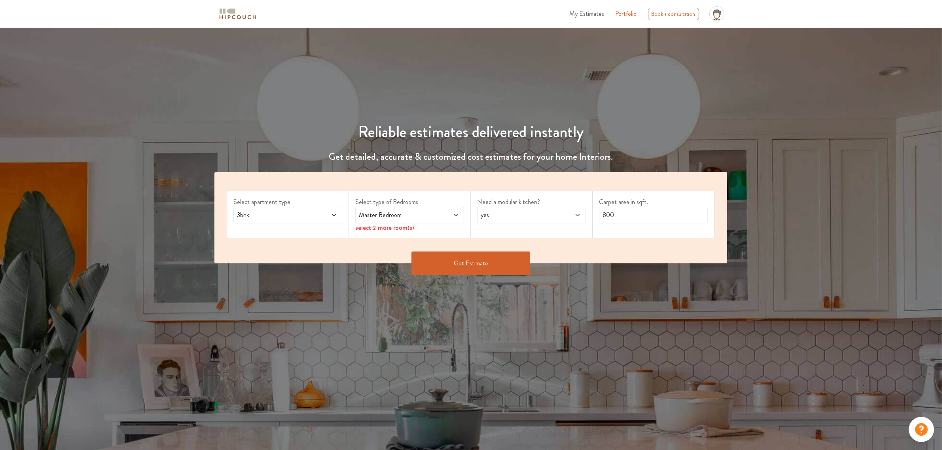
click at [485, 216] on span "yes" at bounding box center [517, 214] width 76 height 9
